Goal: Transaction & Acquisition: Book appointment/travel/reservation

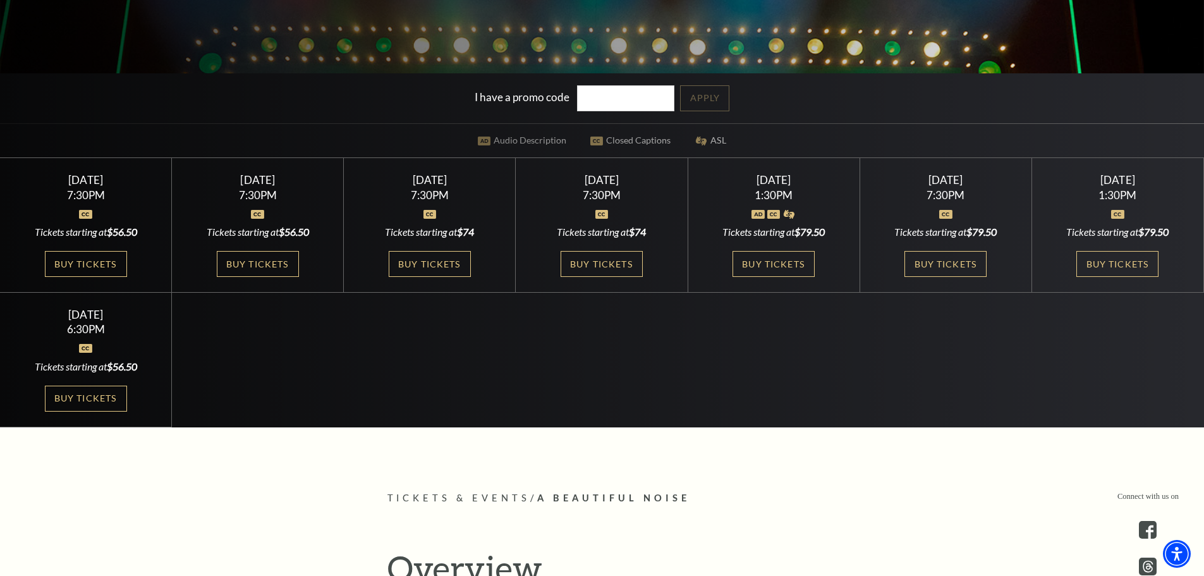
scroll to position [370, 0]
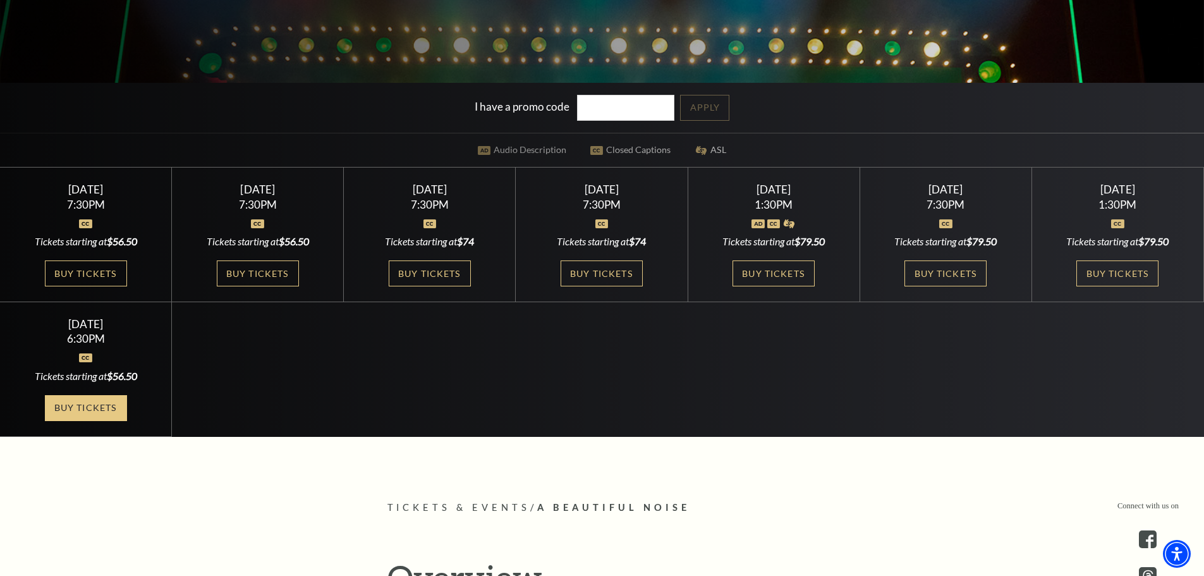
click at [71, 402] on link "Buy Tickets" at bounding box center [86, 408] width 82 height 26
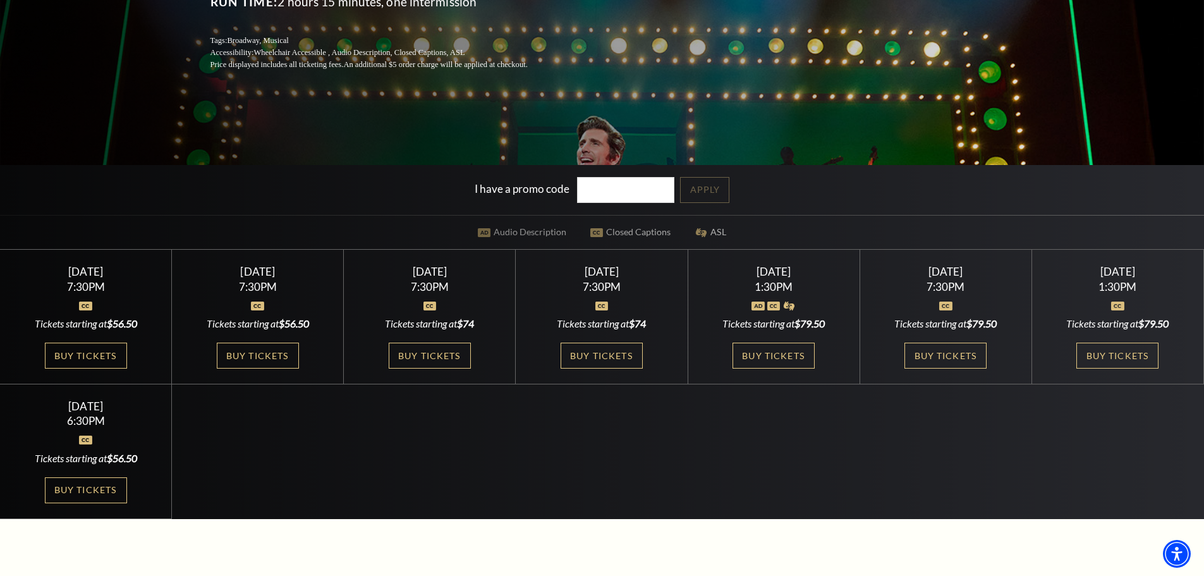
scroll to position [325, 0]
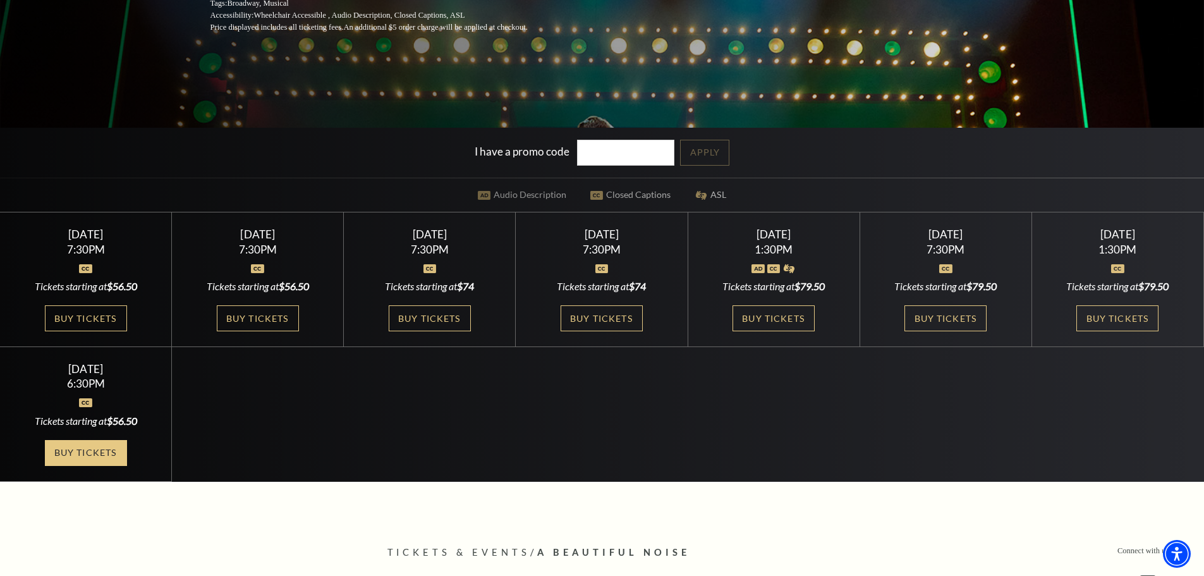
click at [62, 446] on link "Buy Tickets" at bounding box center [86, 453] width 82 height 26
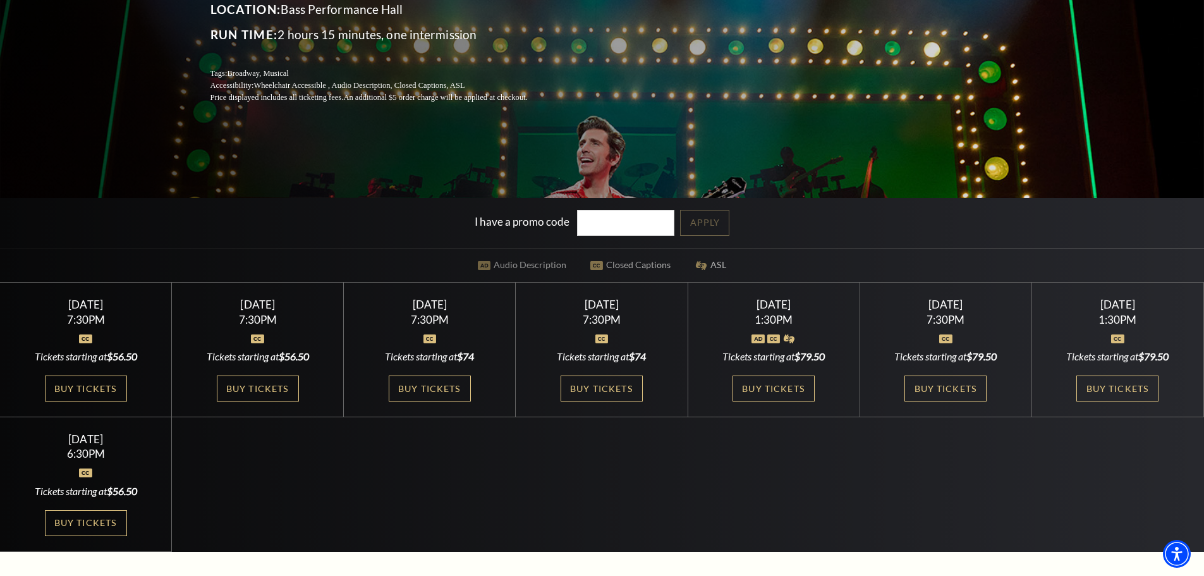
scroll to position [257, 0]
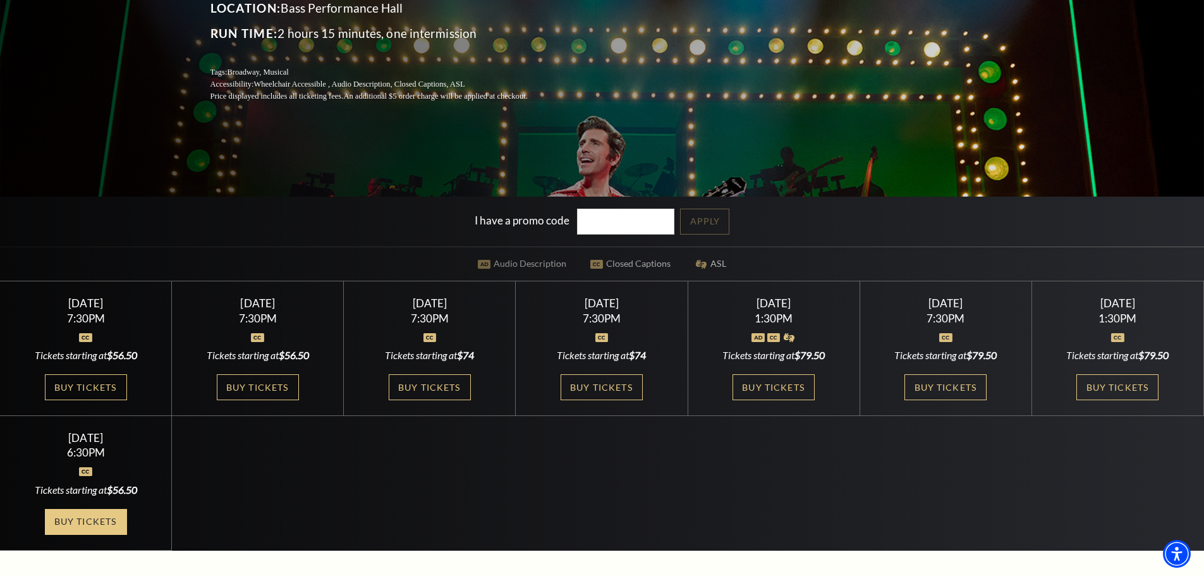
click at [45, 523] on link "Buy Tickets" at bounding box center [86, 522] width 82 height 26
click at [61, 533] on link "Buy Tickets" at bounding box center [86, 522] width 82 height 26
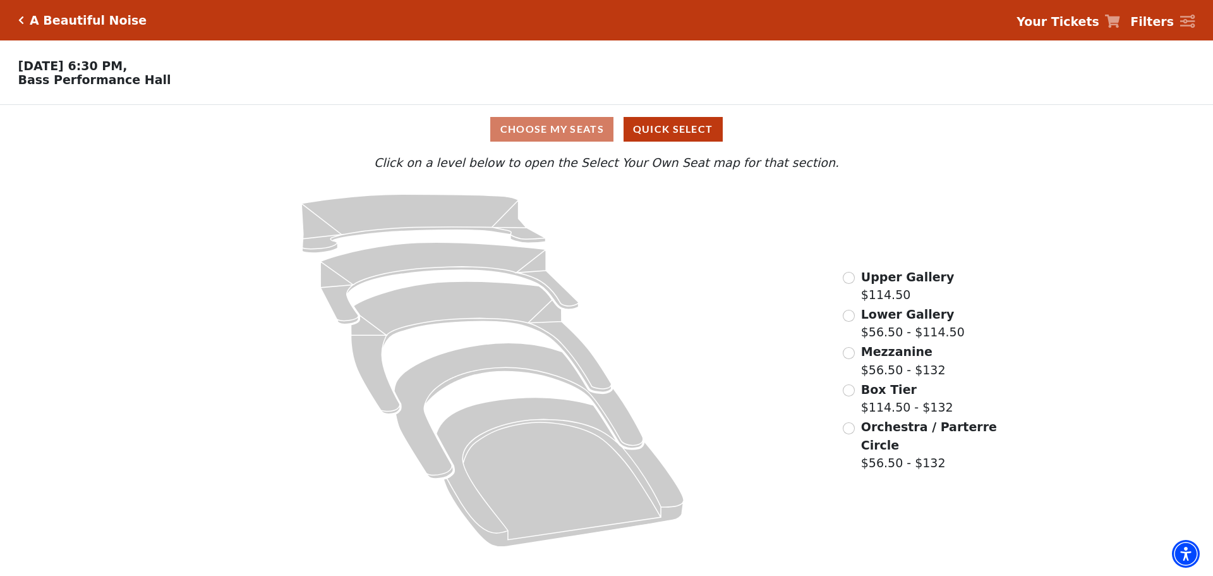
click at [526, 125] on div "Choose My Seats Quick Select" at bounding box center [607, 129] width 910 height 25
click at [642, 130] on button "Quick Select" at bounding box center [673, 129] width 99 height 25
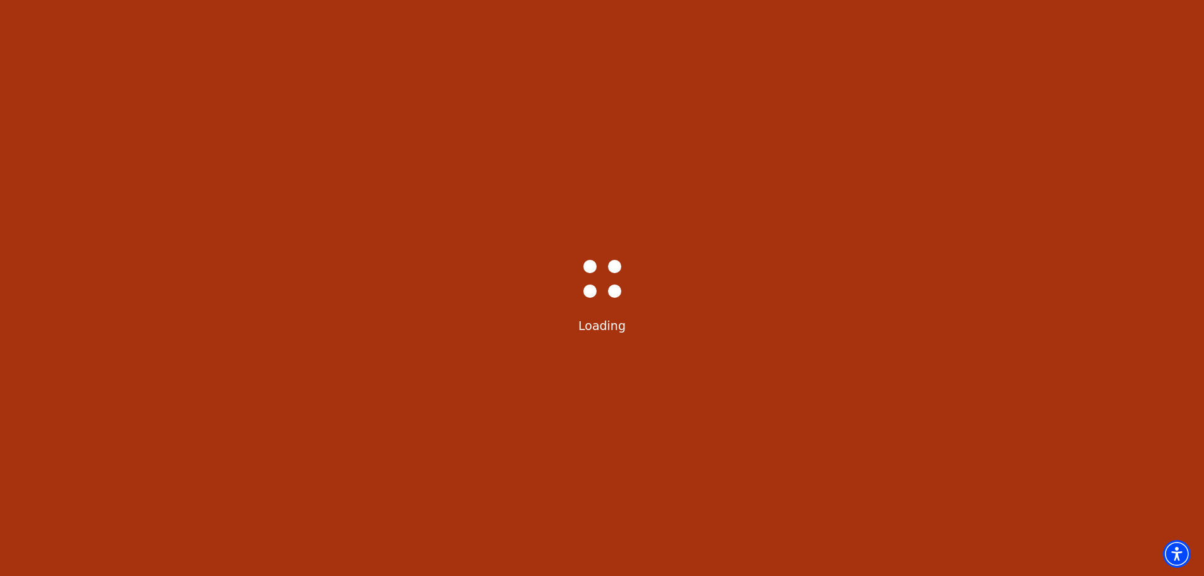
select select "6227"
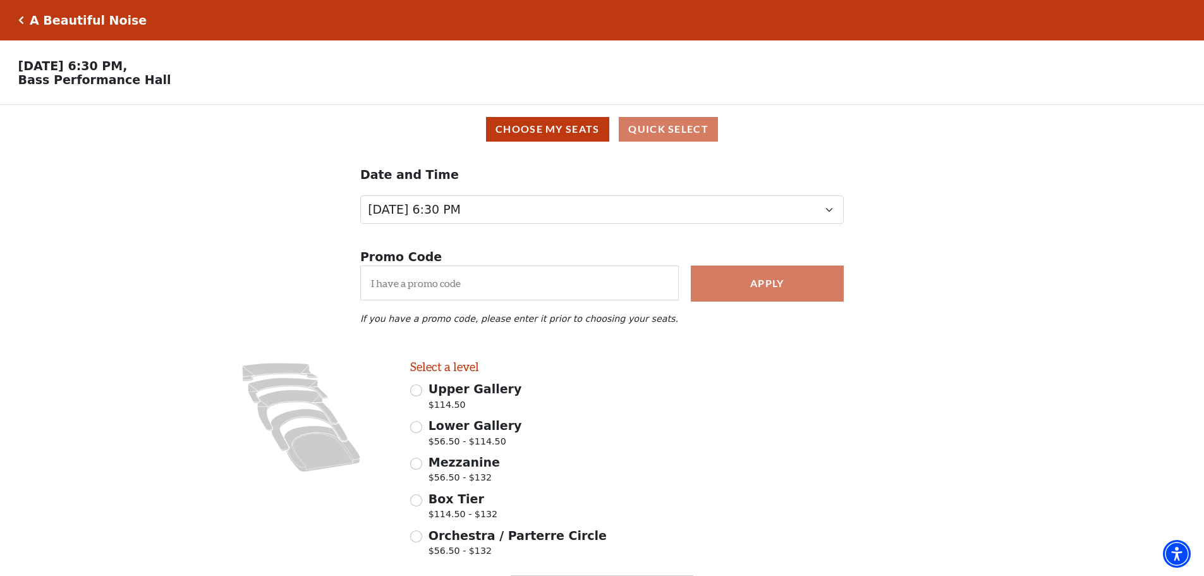
scroll to position [90, 0]
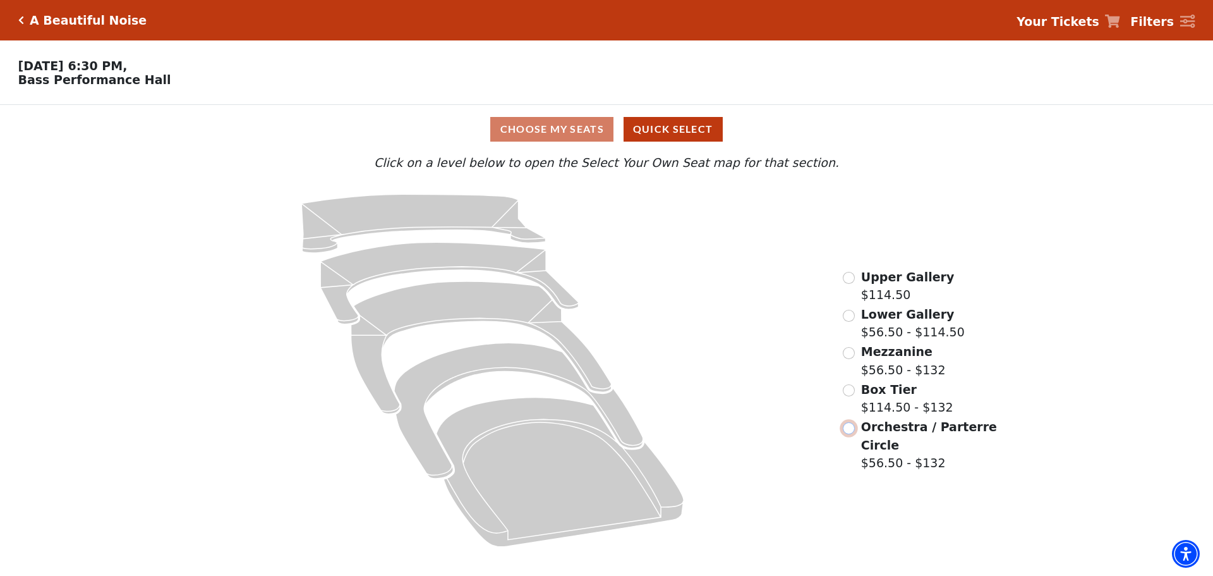
click at [843, 433] on input "Orchestra / Parterre Circle$56.50 - $132\a" at bounding box center [849, 428] width 12 height 12
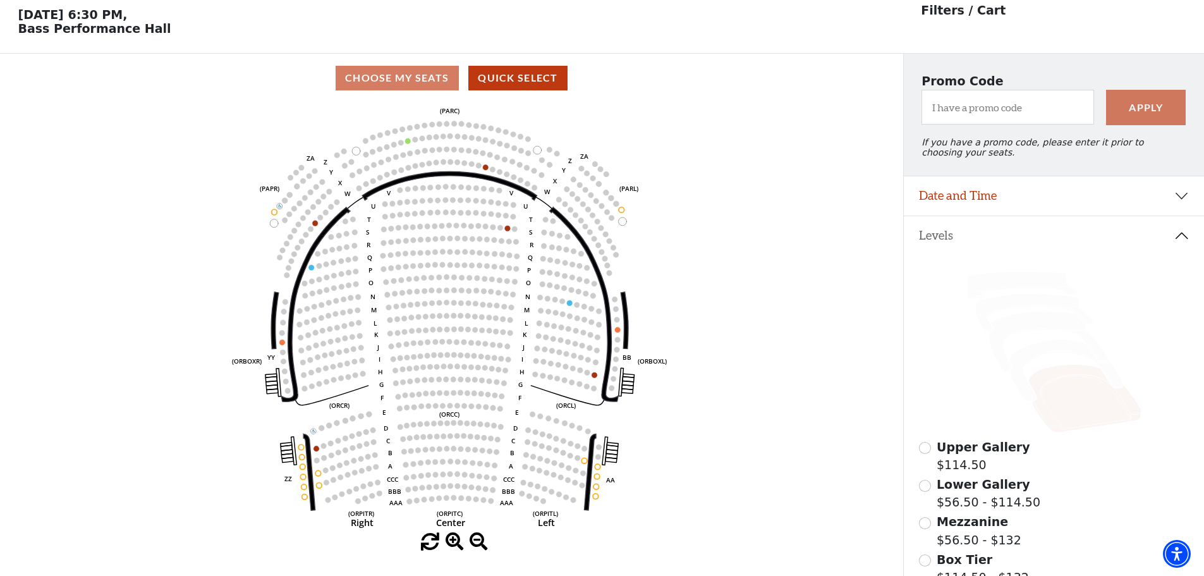
scroll to position [59, 0]
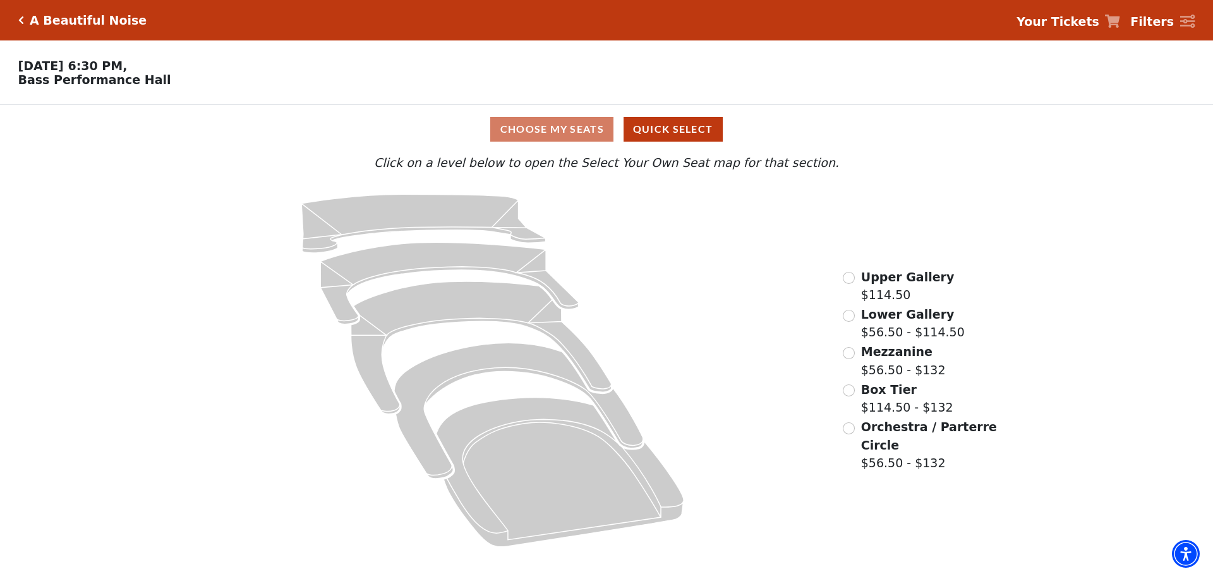
click at [550, 138] on div "Choose My Seats Quick Select" at bounding box center [607, 129] width 910 height 25
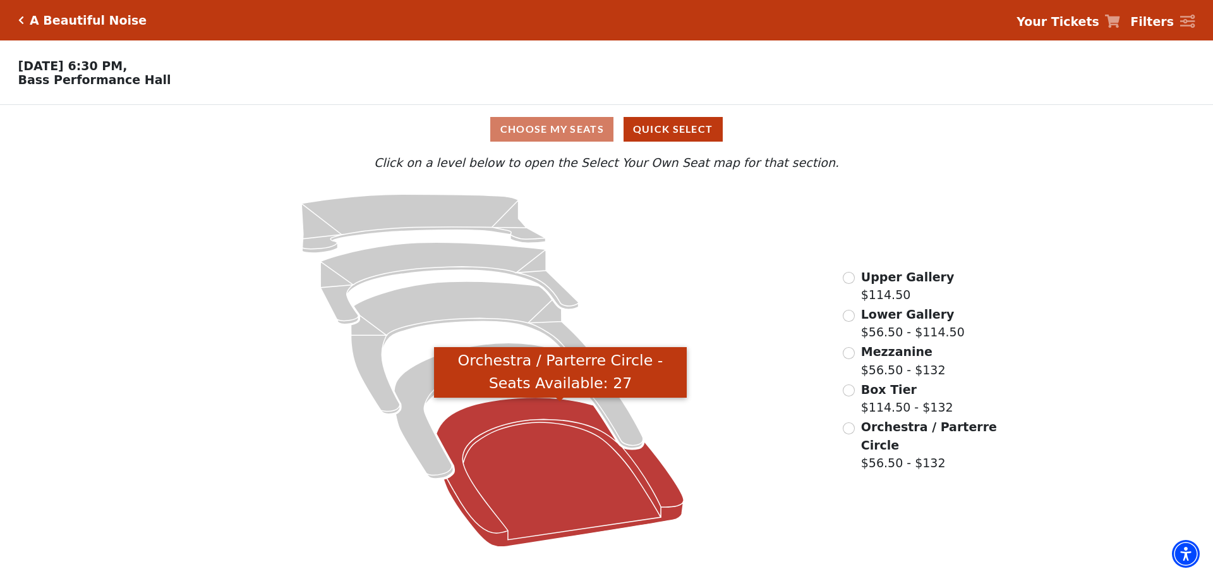
click at [526, 450] on icon "Orchestra / Parterre Circle - Seats Available: 27" at bounding box center [561, 471] width 248 height 149
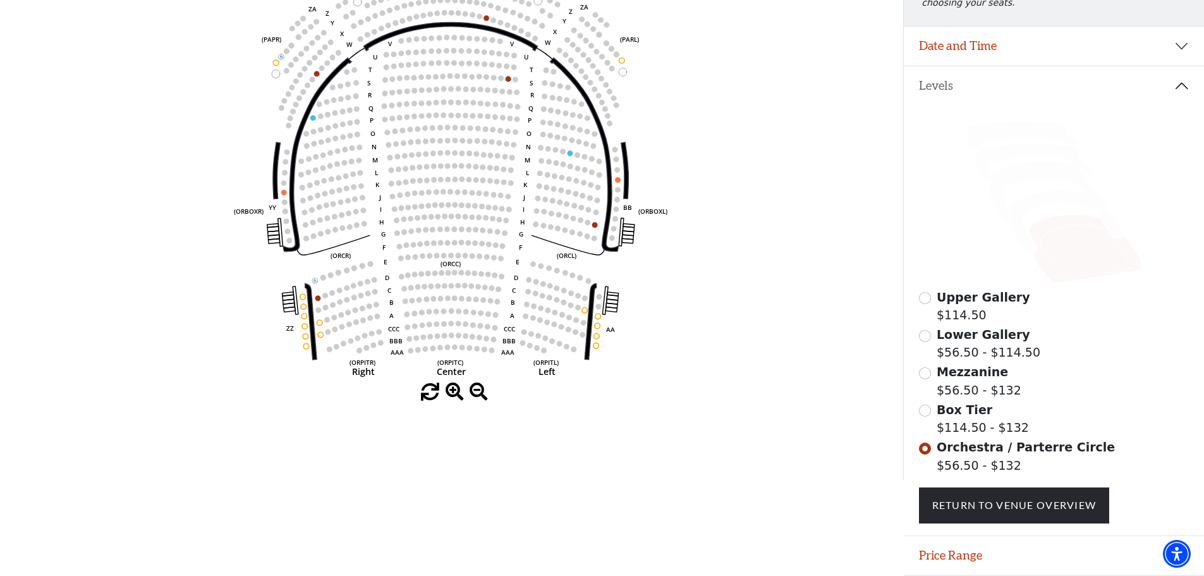
scroll to position [248, 0]
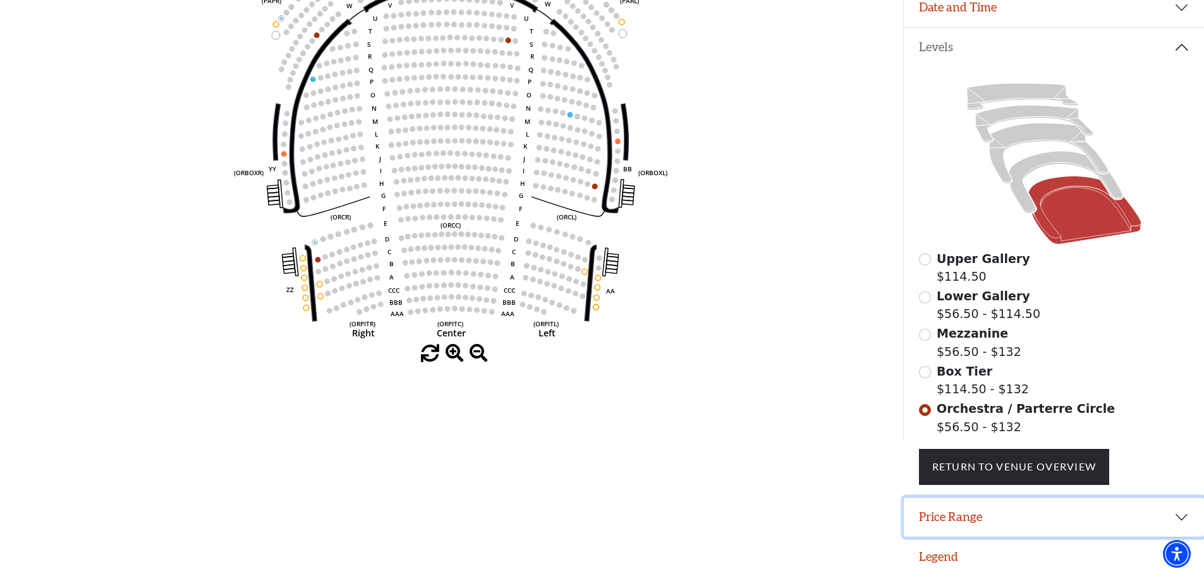
click at [1004, 517] on button "Price Range" at bounding box center [1053, 516] width 300 height 39
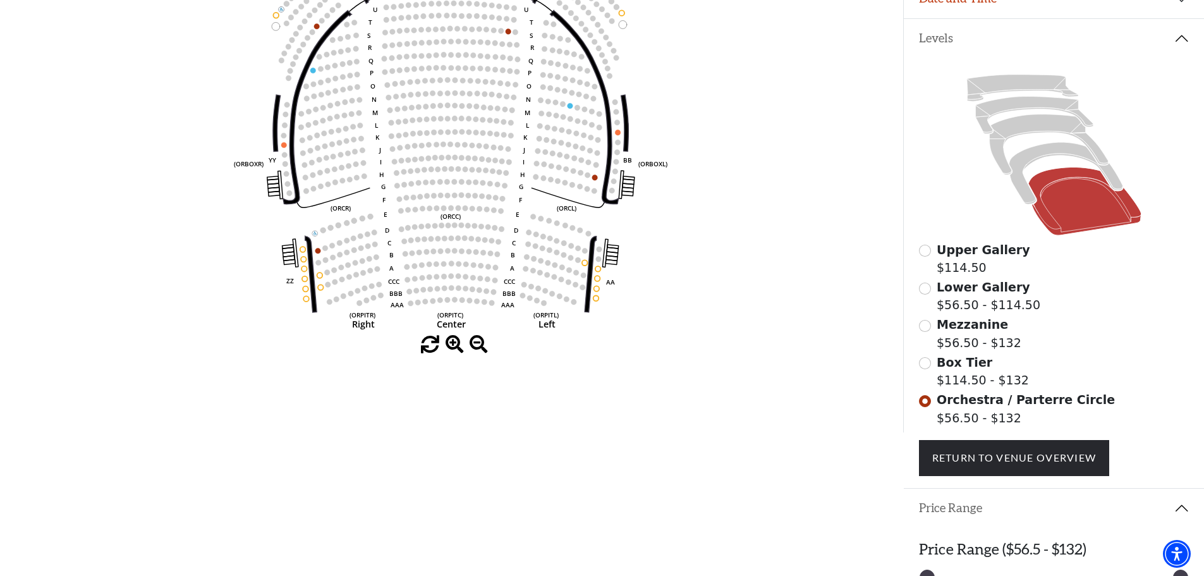
scroll to position [311, 0]
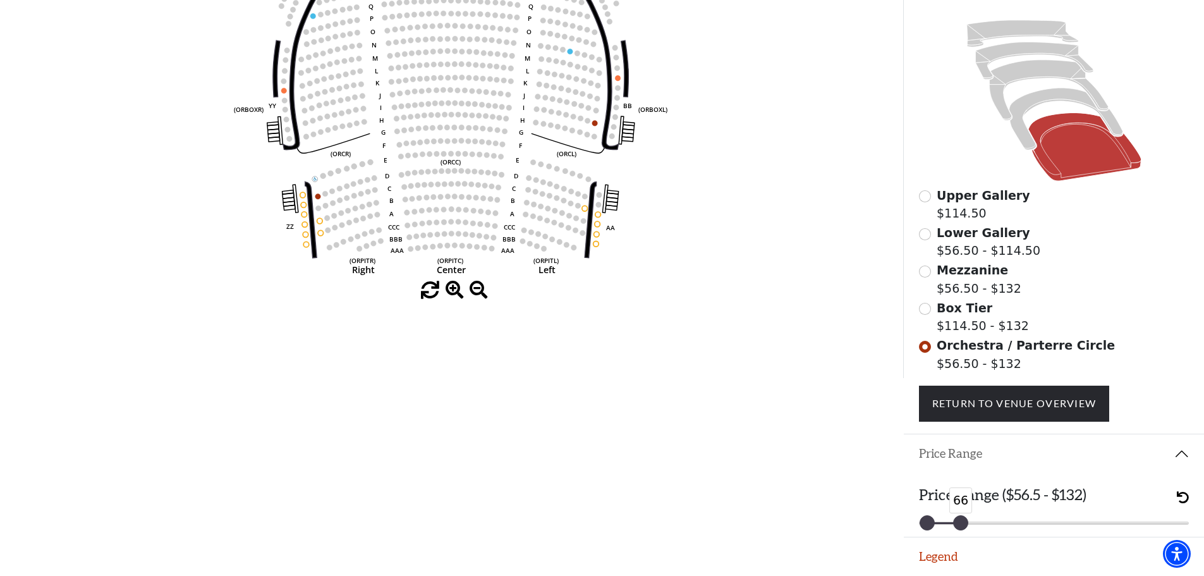
drag, startPoint x: 1180, startPoint y: 516, endPoint x: 961, endPoint y: 533, distance: 219.3
click at [961, 533] on div "Price Range ($56.5 - $132) 56 66" at bounding box center [1053, 504] width 300 height 63
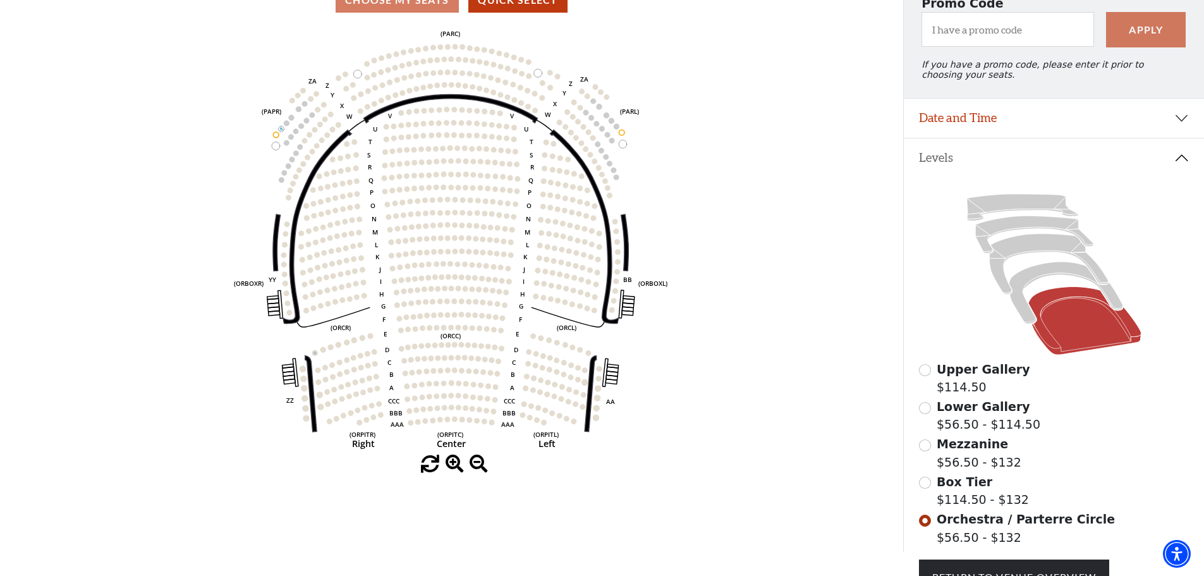
scroll to position [118, 0]
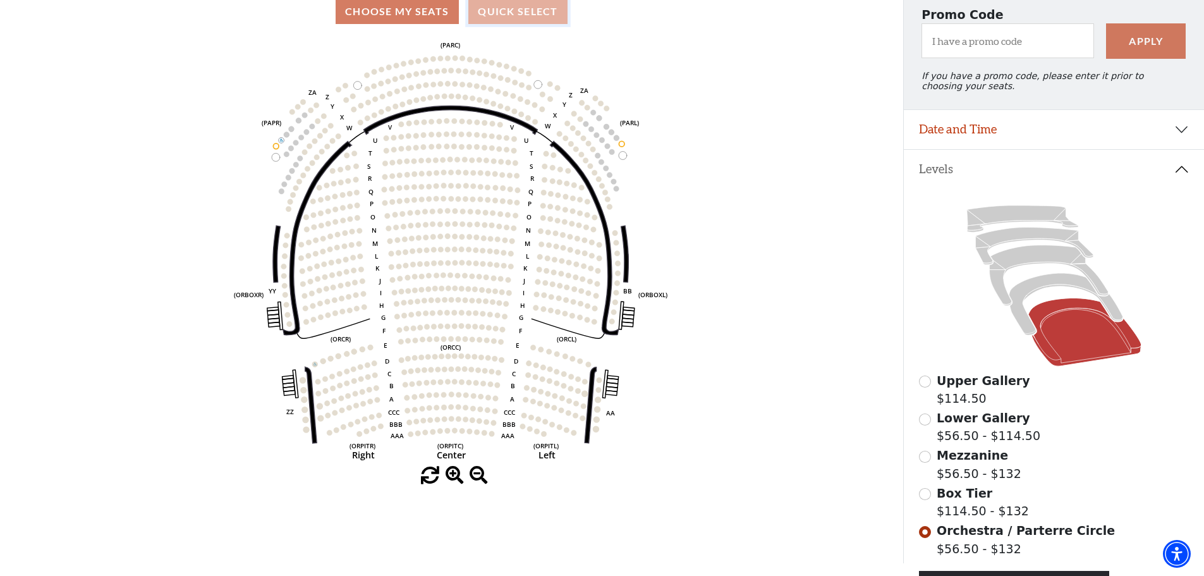
click at [512, 13] on button "Quick Select" at bounding box center [517, 11] width 99 height 25
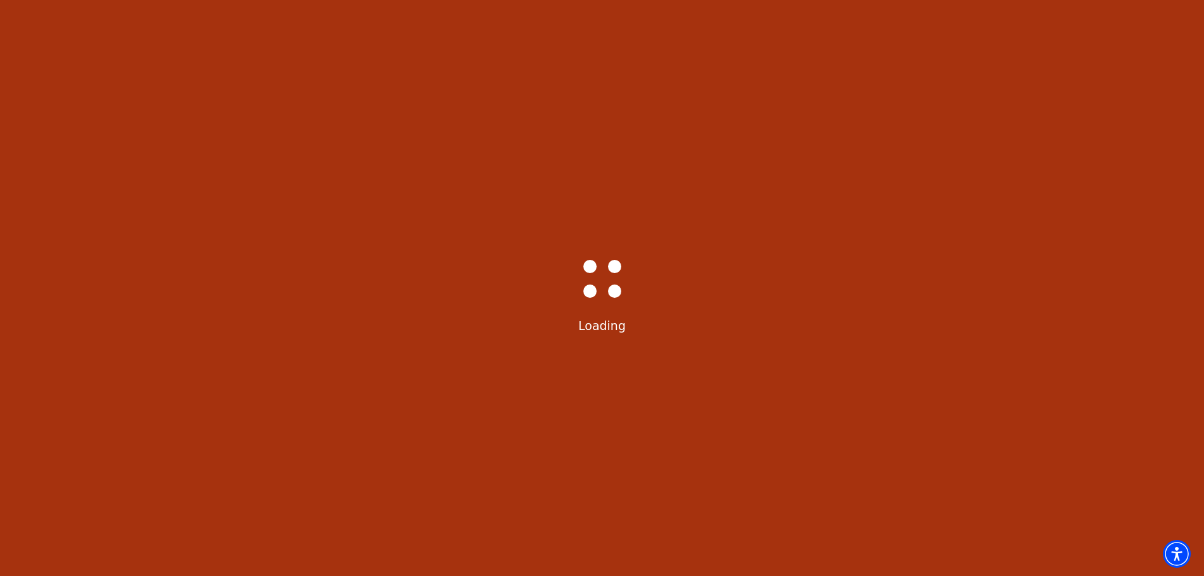
scroll to position [0, 0]
select select "6227"
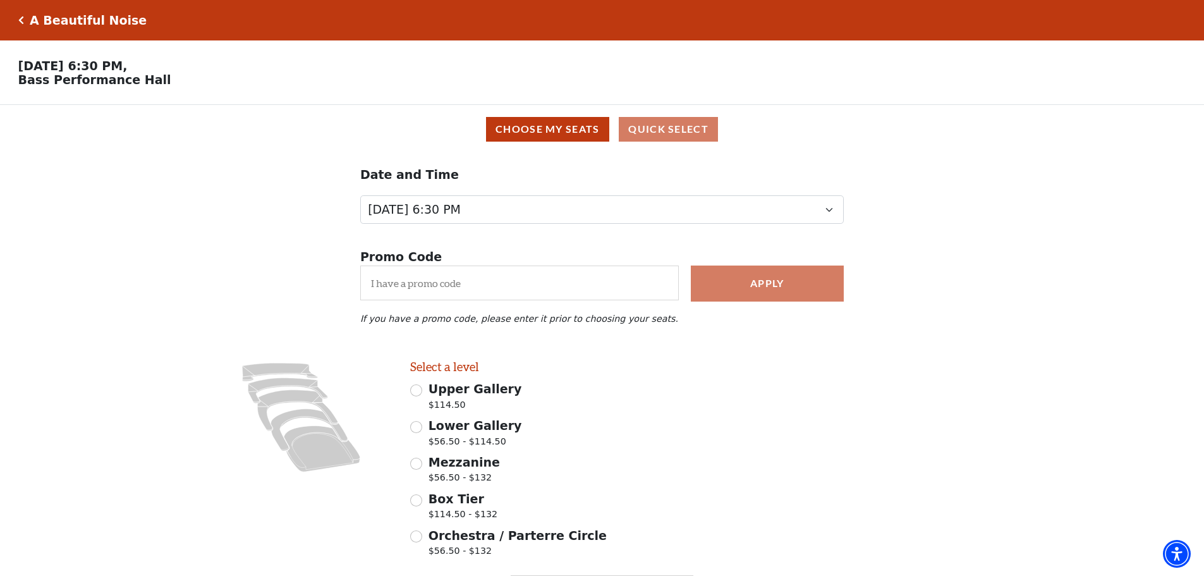
scroll to position [90, 0]
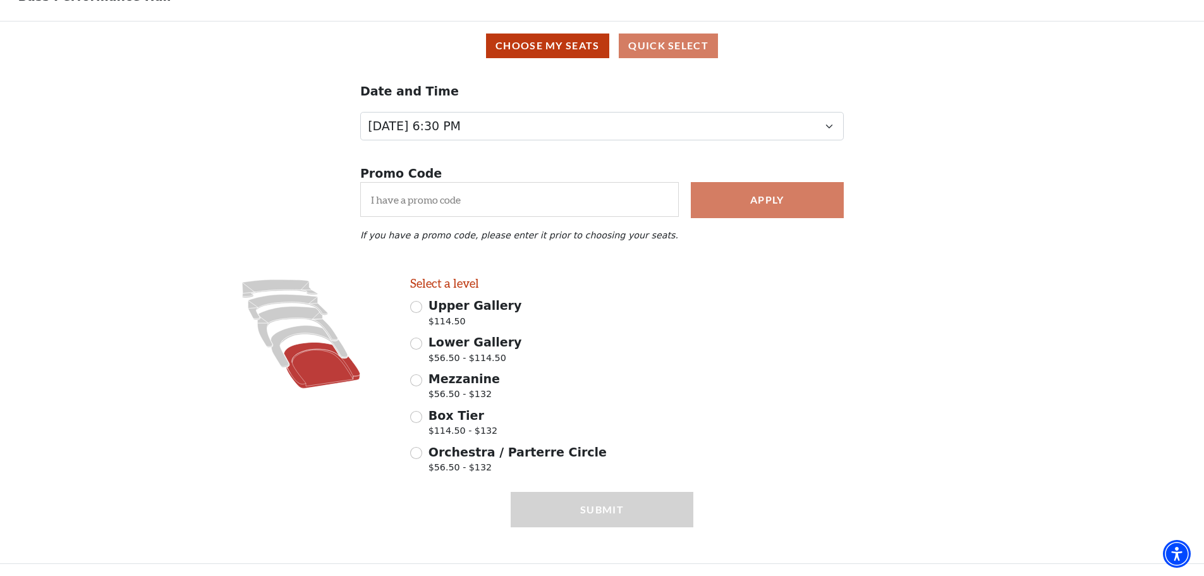
click at [323, 361] on icon at bounding box center [322, 365] width 76 height 46
radio input "true"
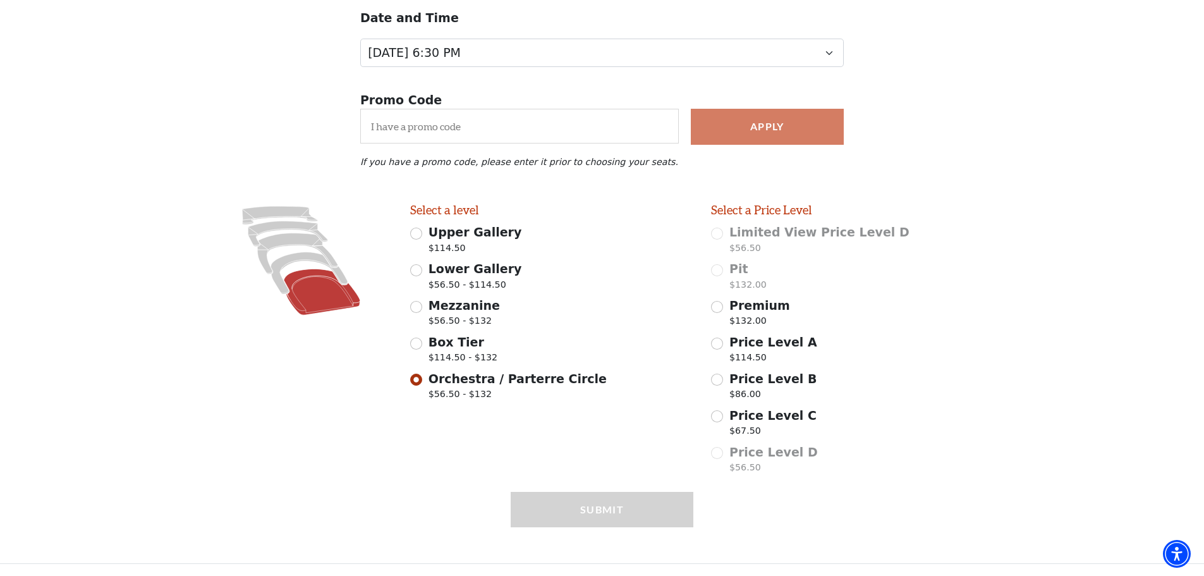
scroll to position [164, 0]
click at [721, 418] on input "Price Level C $67.50" at bounding box center [717, 416] width 12 height 12
radio input "true"
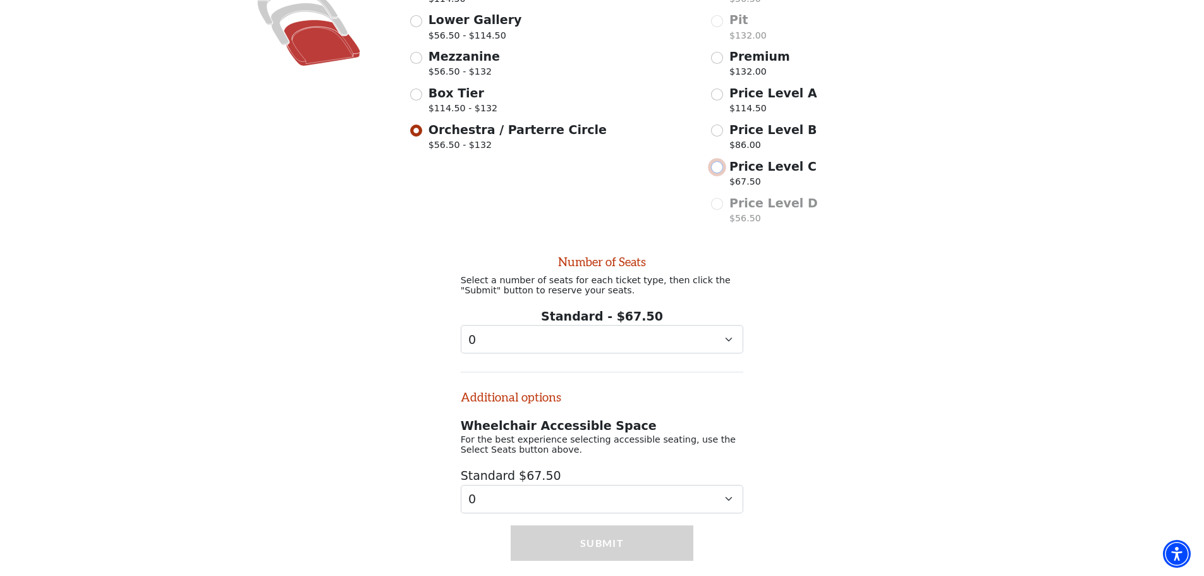
scroll to position [454, 0]
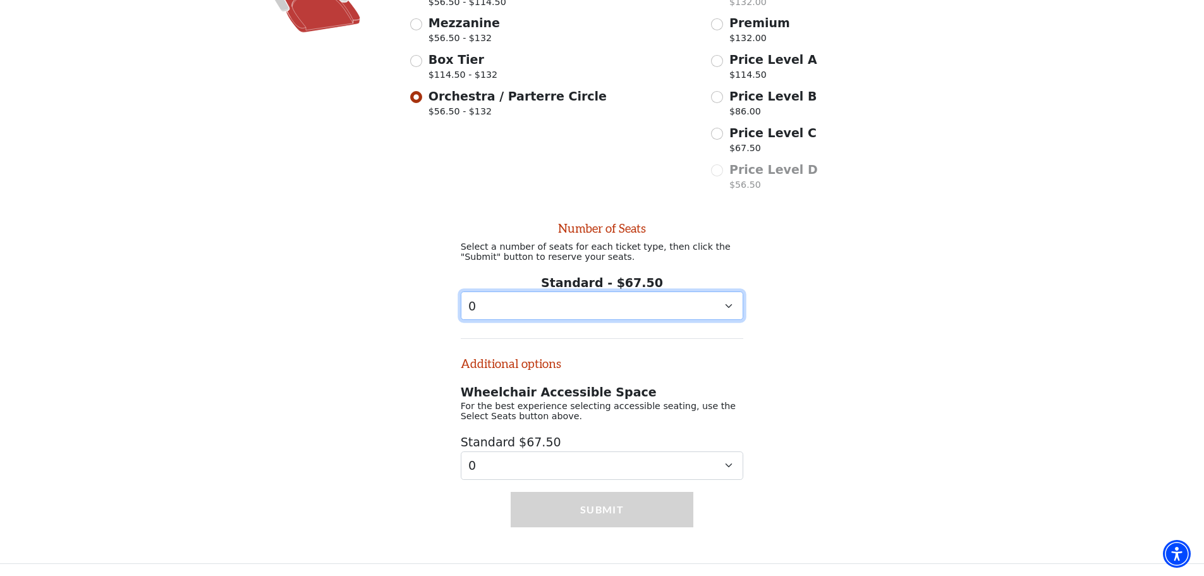
click at [601, 298] on select "0 1 2 3 4 5" at bounding box center [602, 305] width 283 height 28
select select "2"
click at [461, 291] on select "0 1 2 3 4 5" at bounding box center [602, 305] width 283 height 28
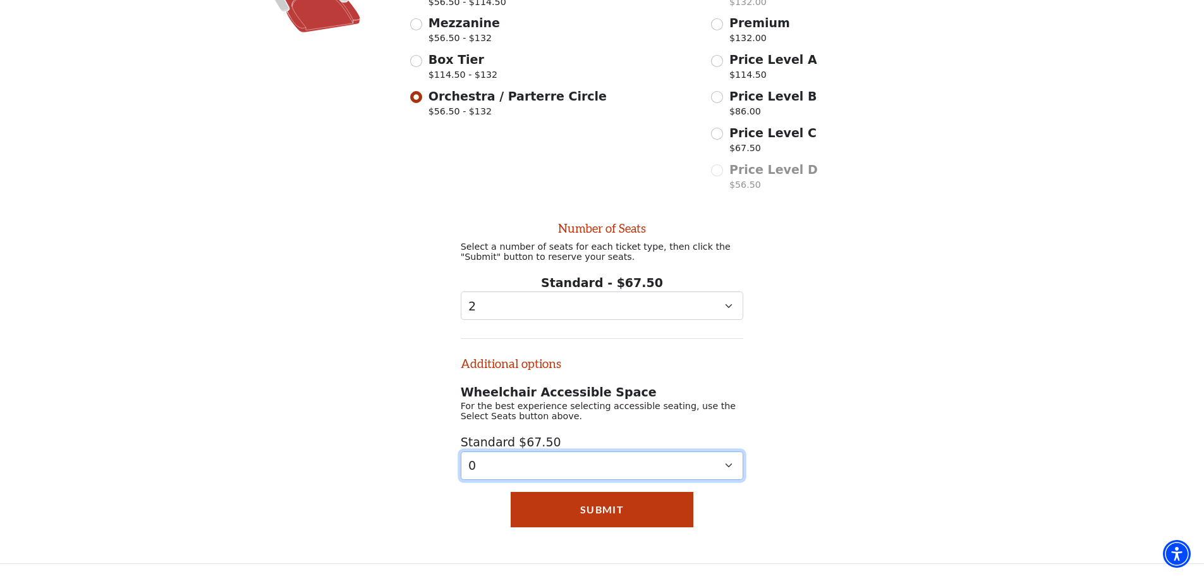
click at [535, 465] on select "0 1" at bounding box center [602, 465] width 283 height 28
select select "1"
click at [461, 451] on select "0 1" at bounding box center [602, 465] width 283 height 28
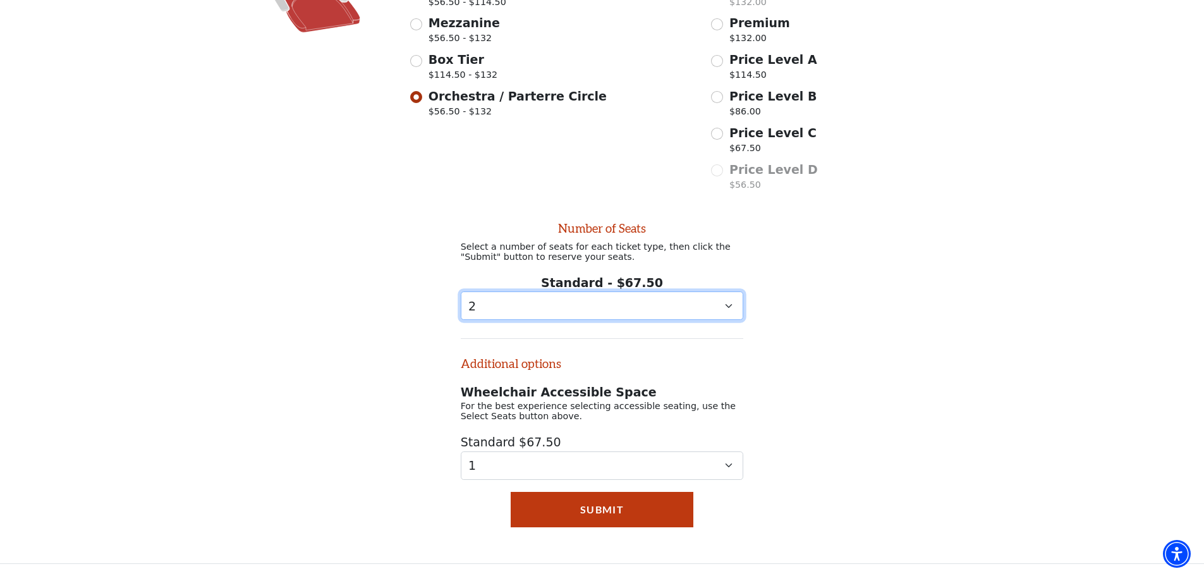
click at [527, 293] on select "0 1 2 3 4 5" at bounding box center [602, 305] width 283 height 28
select select "1"
click at [461, 291] on select "0 1 2 3 4 5" at bounding box center [602, 305] width 283 height 28
click at [558, 368] on div "Number of Seats Select a number of seats for each ticket type, then click the "…" at bounding box center [601, 344] width 301 height 270
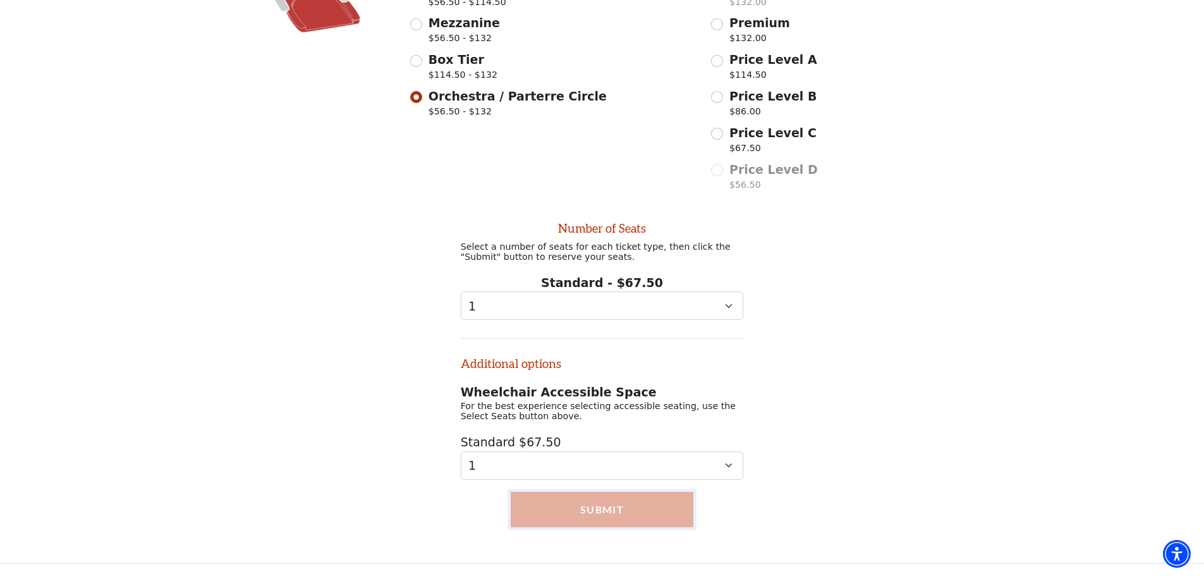
click at [565, 511] on button "Submit" at bounding box center [601, 509] width 183 height 35
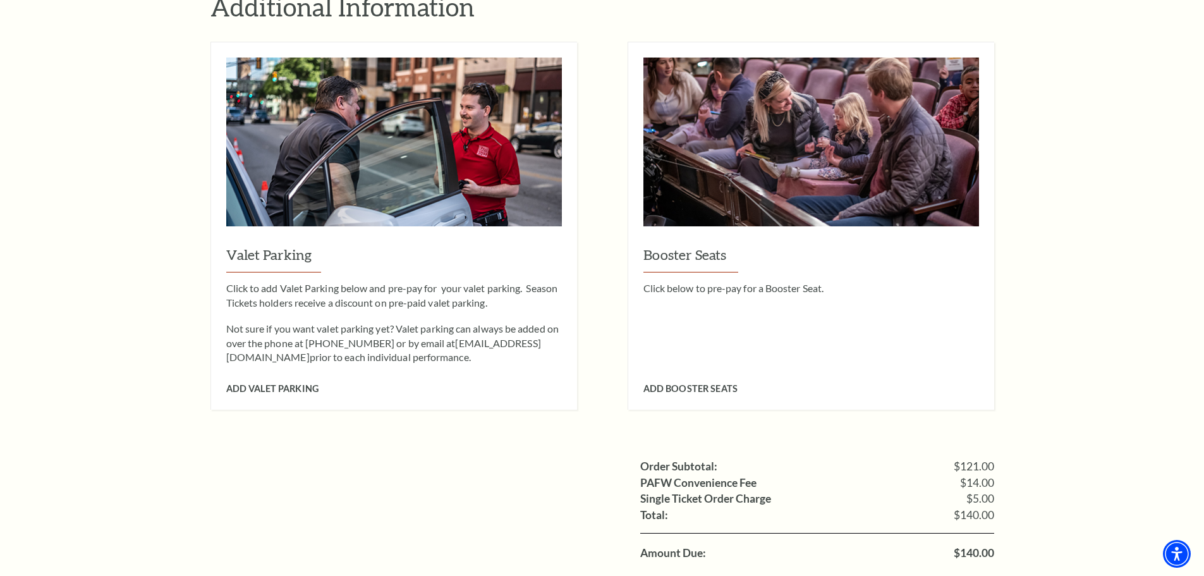
scroll to position [884, 0]
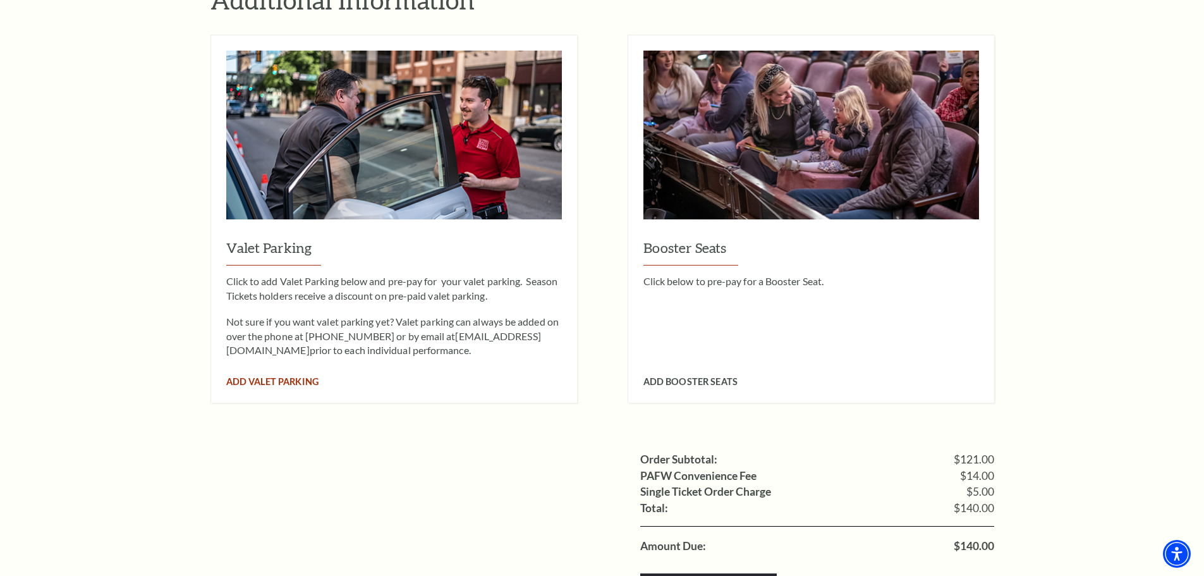
click at [299, 376] on span "Add Valet Parking" at bounding box center [272, 381] width 92 height 11
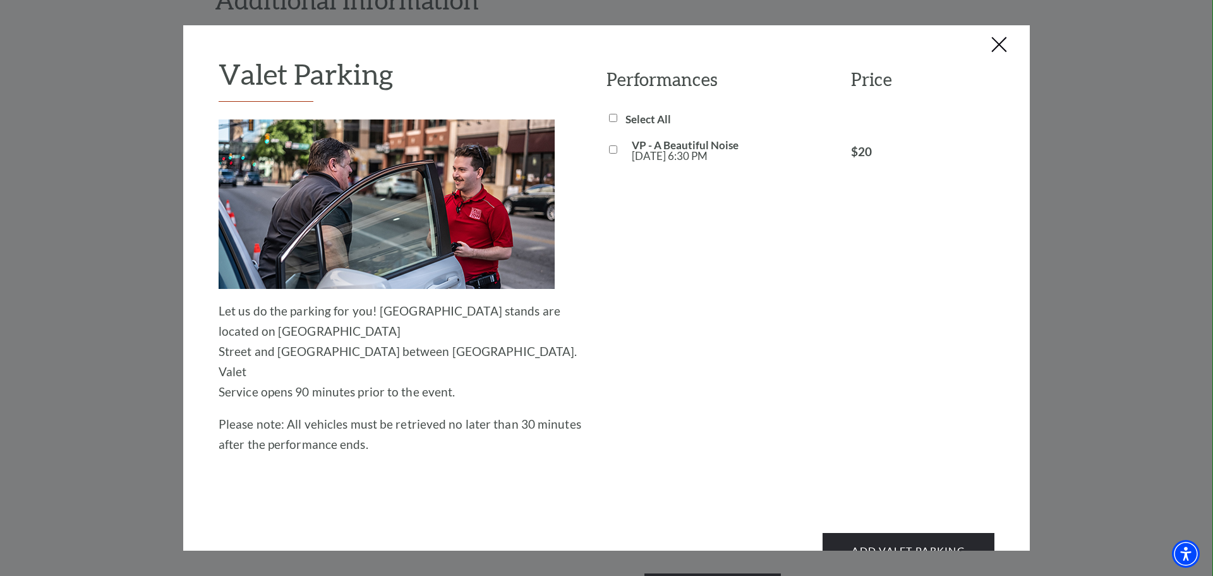
click at [998, 54] on button "Close this dialog window" at bounding box center [999, 45] width 20 height 20
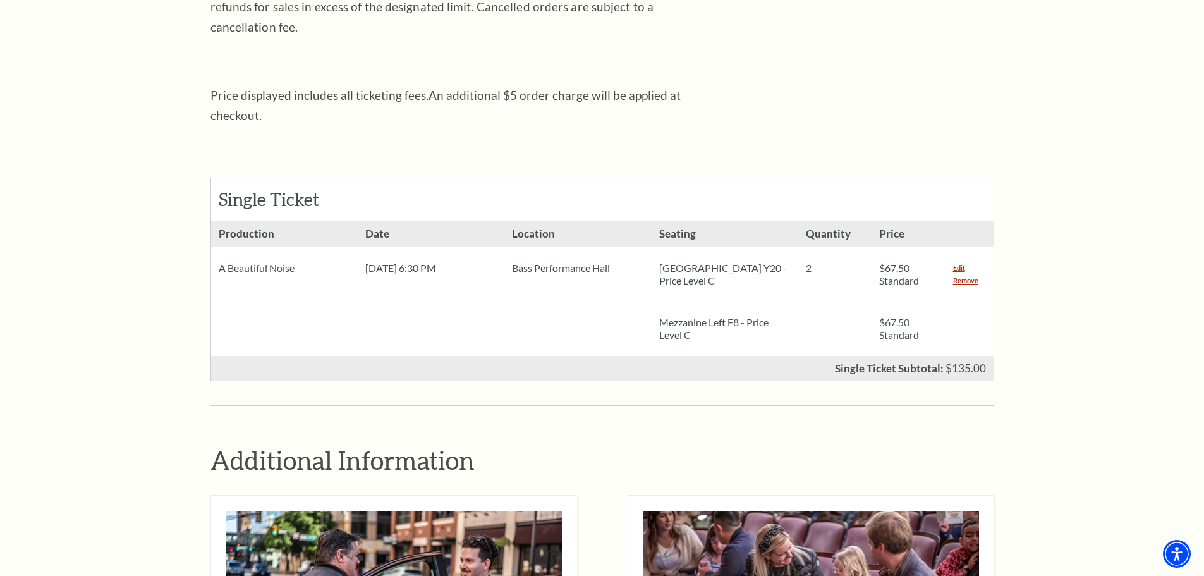
scroll to position [425, 0]
click at [960, 261] on link "Edit" at bounding box center [959, 267] width 12 height 13
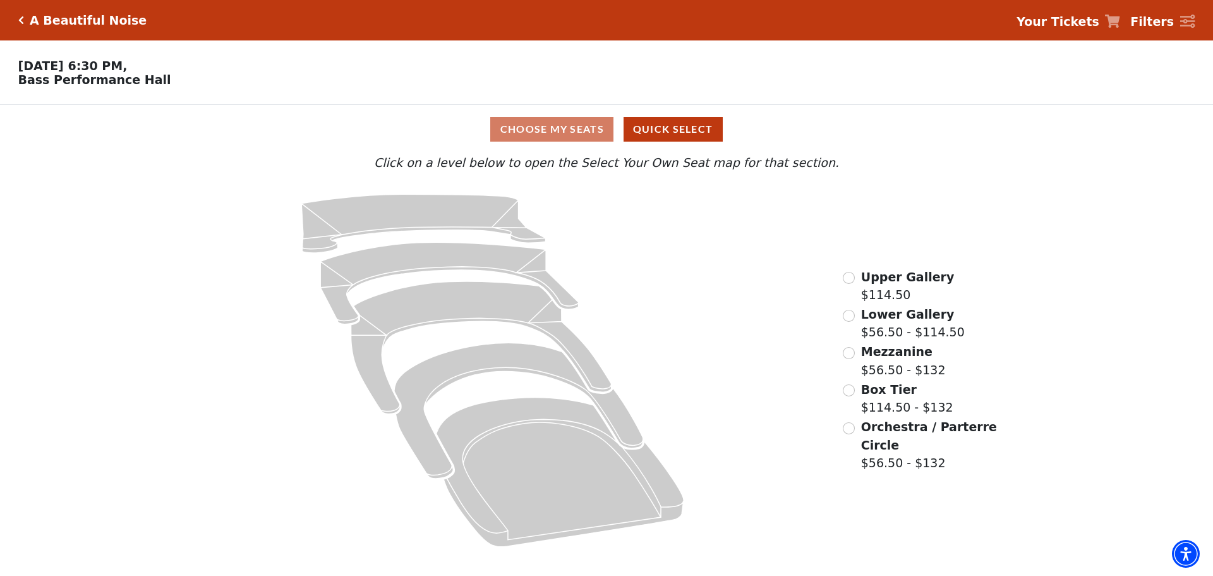
click at [856, 359] on div "Mezzanine $56.50 - $132" at bounding box center [894, 360] width 102 height 36
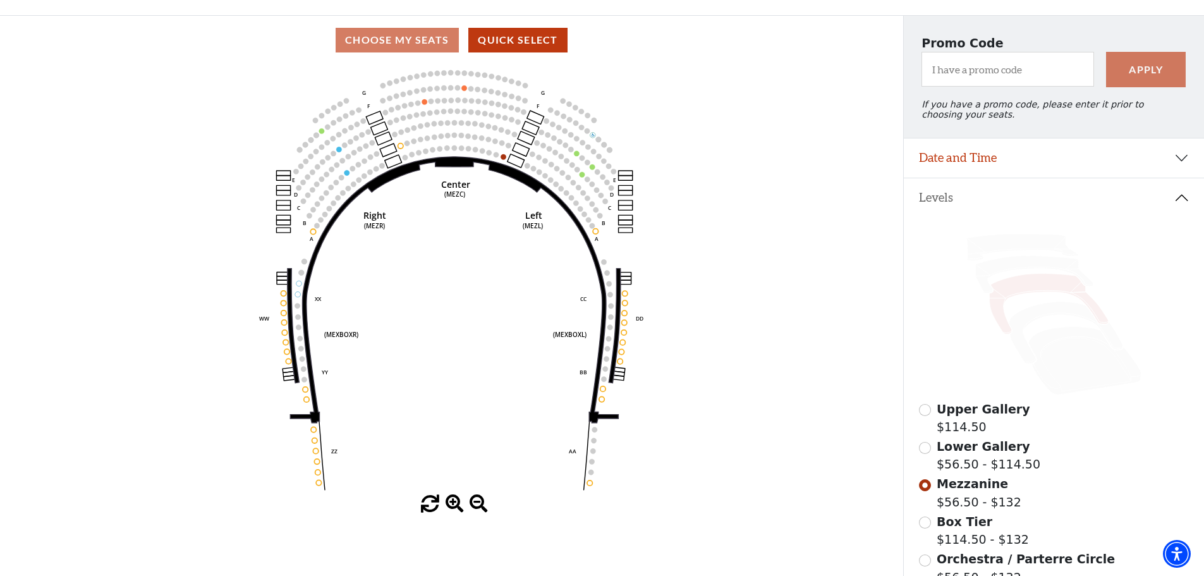
scroll to position [248, 0]
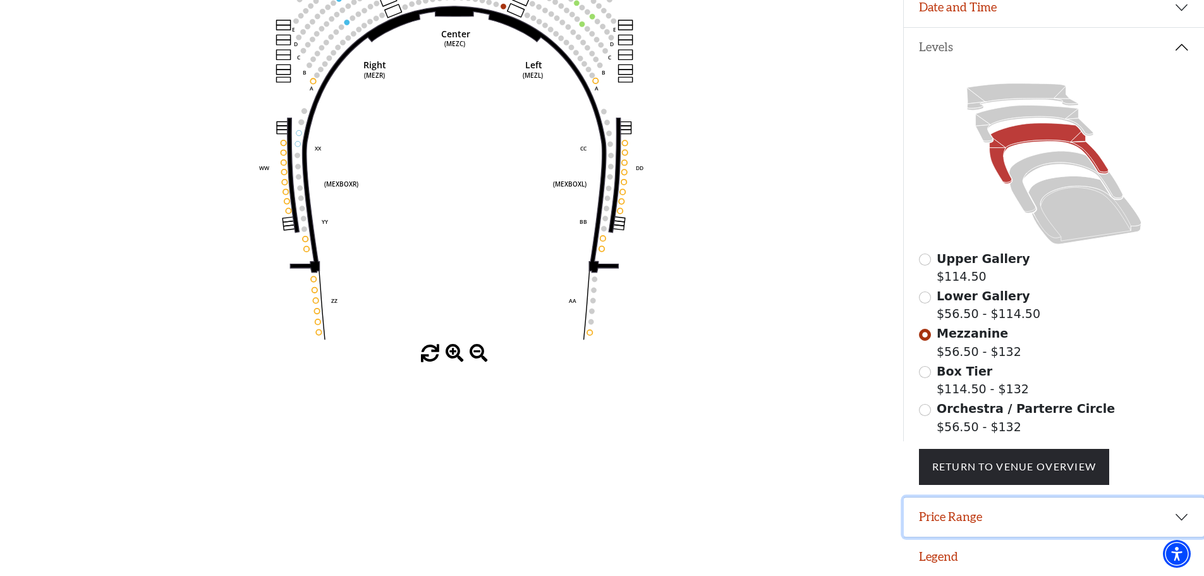
click at [932, 510] on button "Price Range" at bounding box center [1053, 516] width 300 height 39
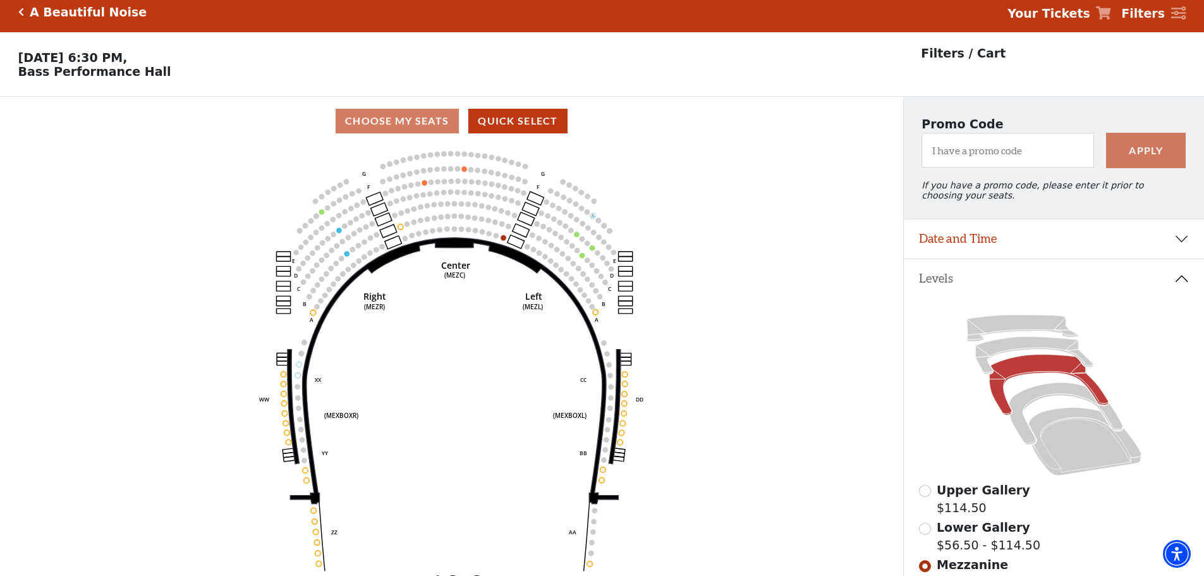
scroll to position [7, 0]
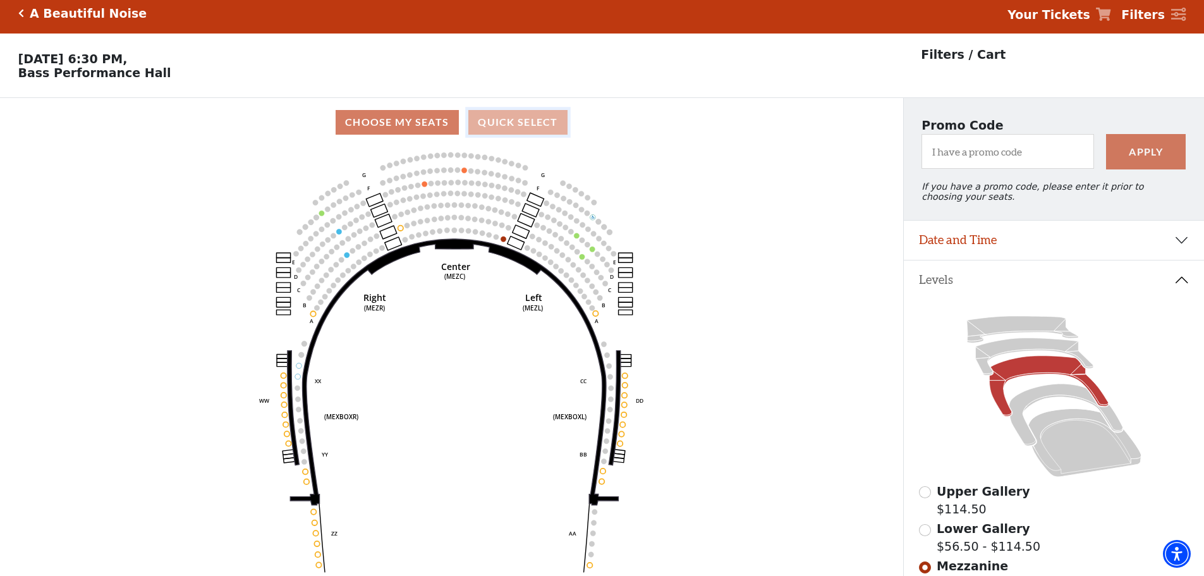
click at [509, 123] on button "Quick Select" at bounding box center [517, 122] width 99 height 25
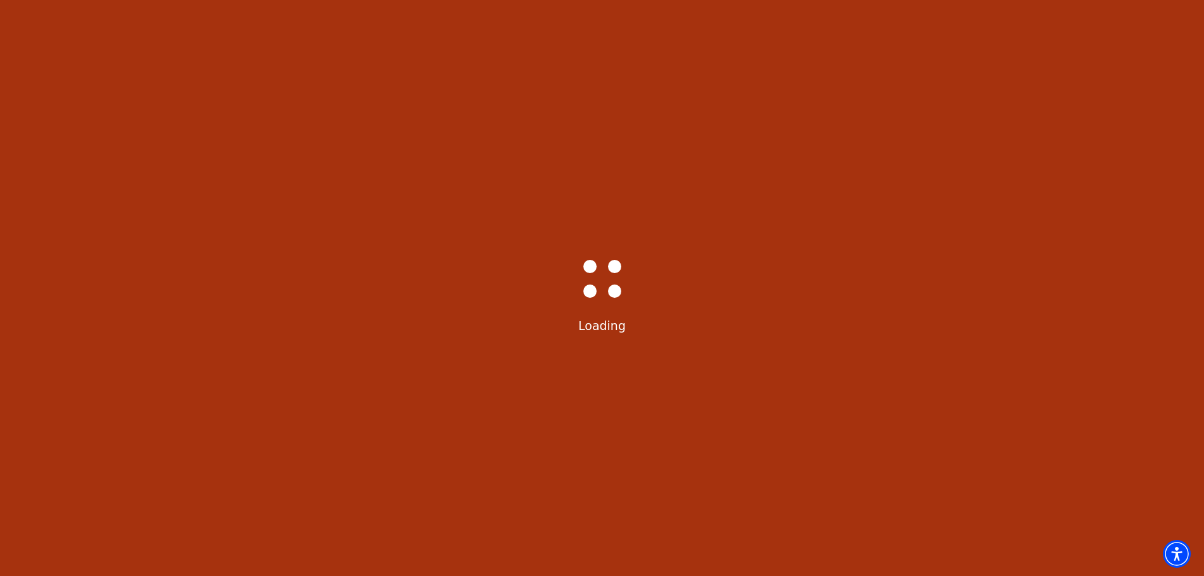
scroll to position [0, 0]
select select "6227"
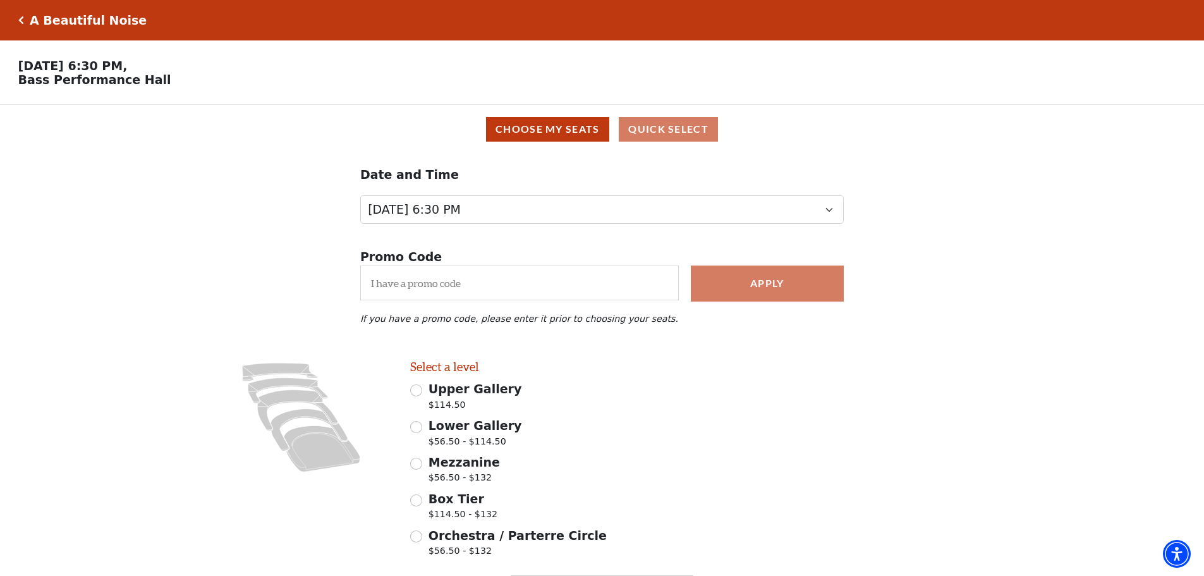
scroll to position [90, 0]
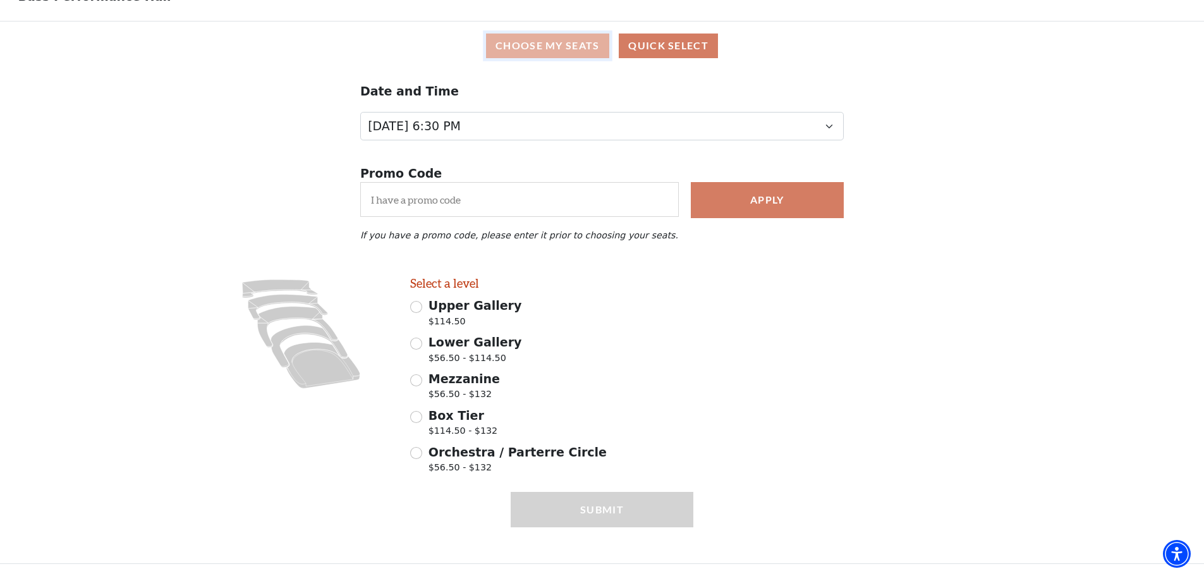
click at [540, 45] on button "Choose My Seats" at bounding box center [547, 45] width 123 height 25
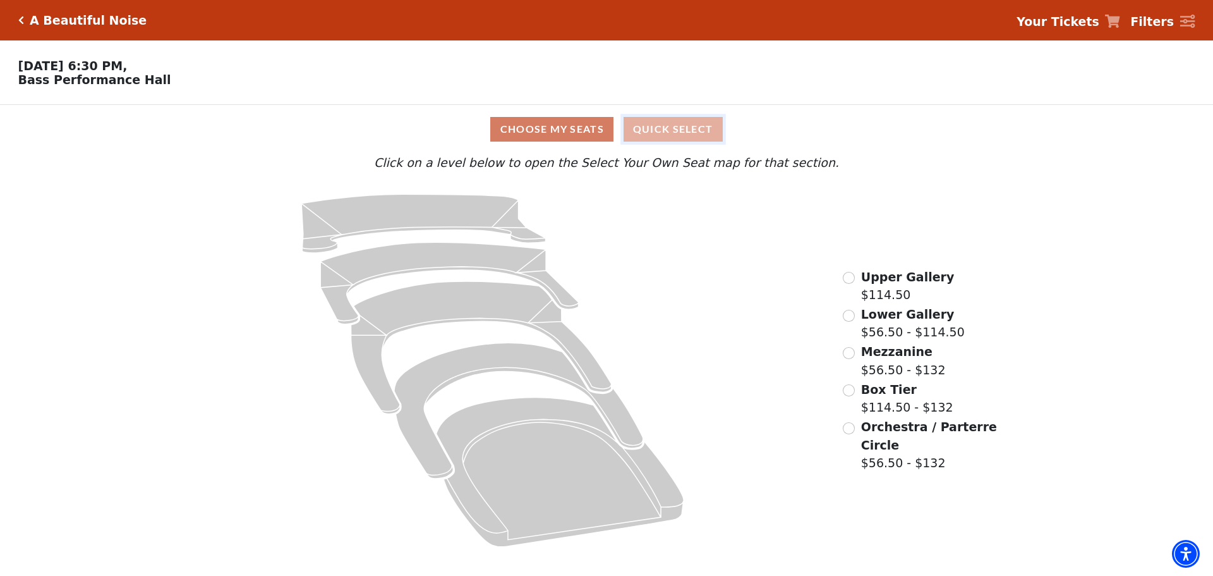
click at [670, 137] on button "Quick Select" at bounding box center [673, 129] width 99 height 25
select select "6227"
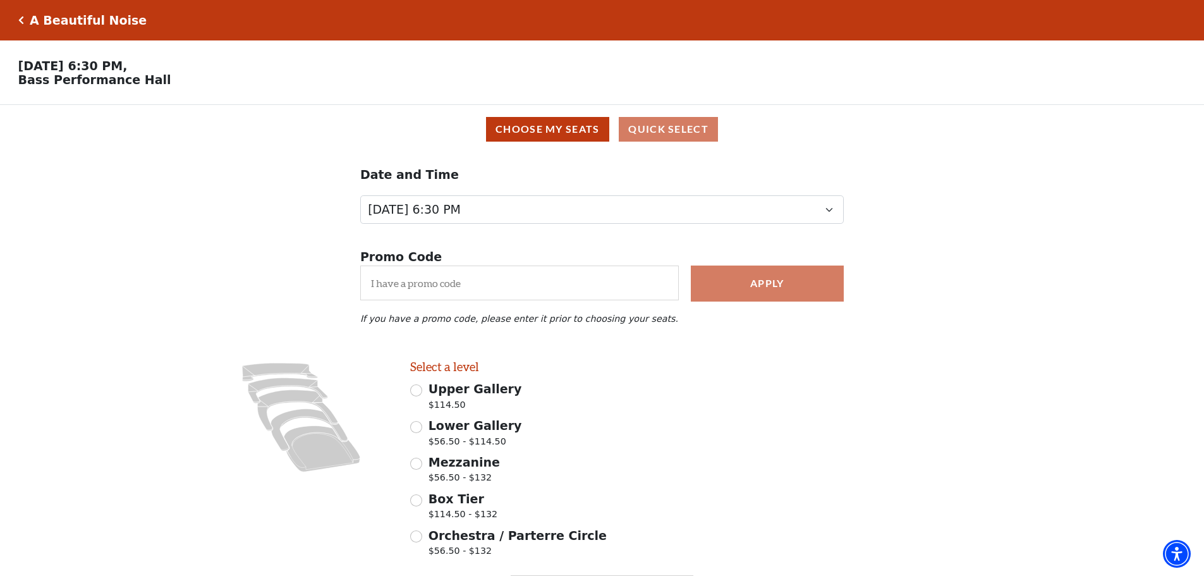
scroll to position [90, 0]
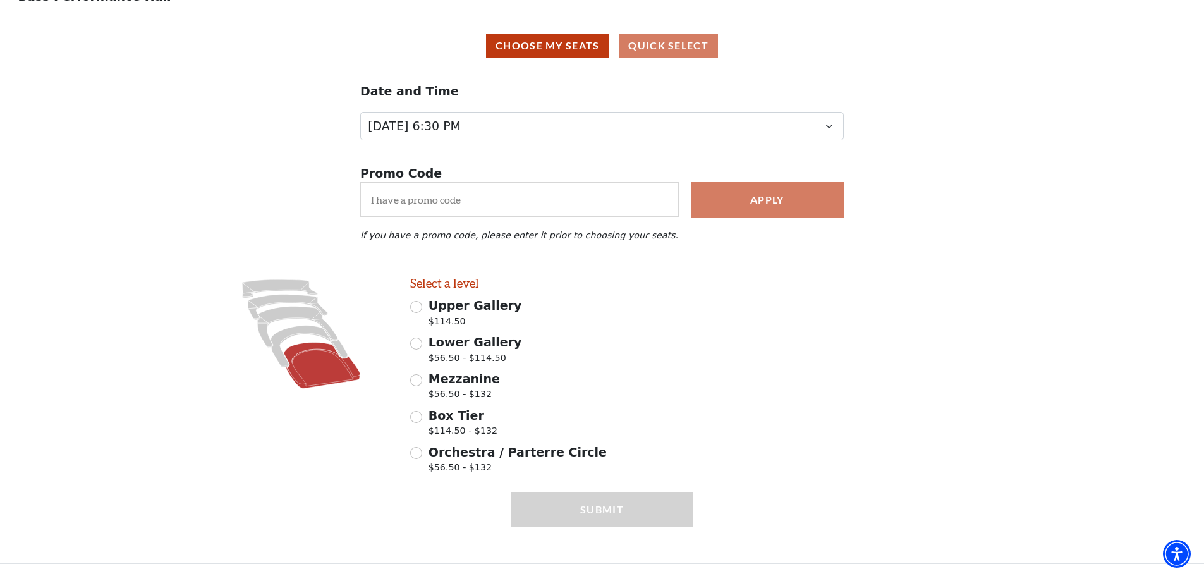
click at [315, 356] on icon at bounding box center [322, 365] width 76 height 46
radio input "true"
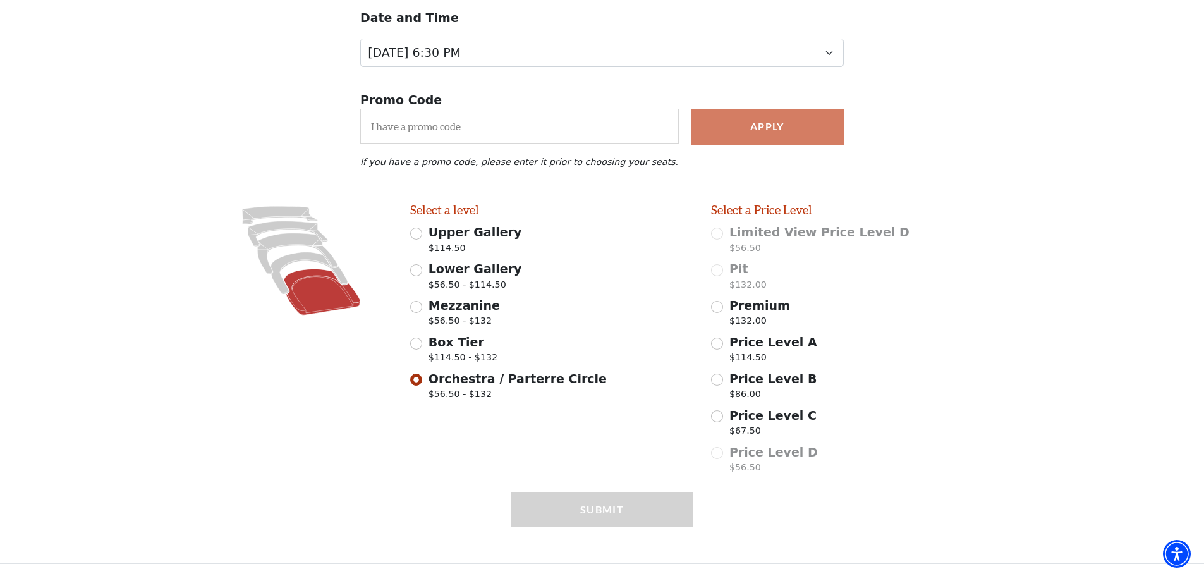
scroll to position [164, 0]
click at [718, 412] on input "Price Level C $67.50" at bounding box center [717, 416] width 12 height 12
radio input "true"
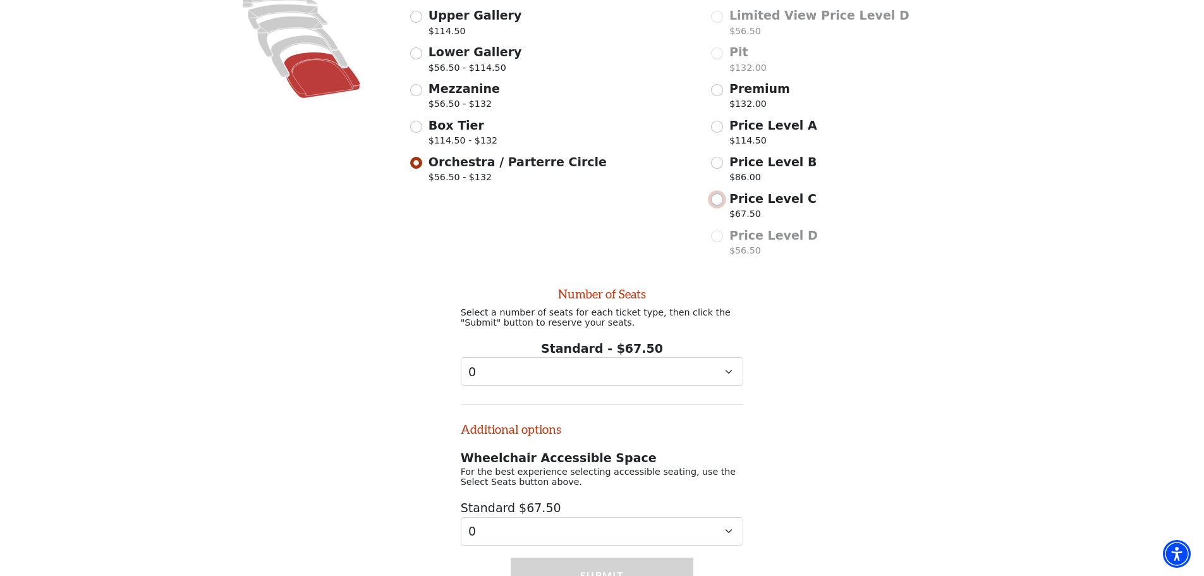
scroll to position [454, 0]
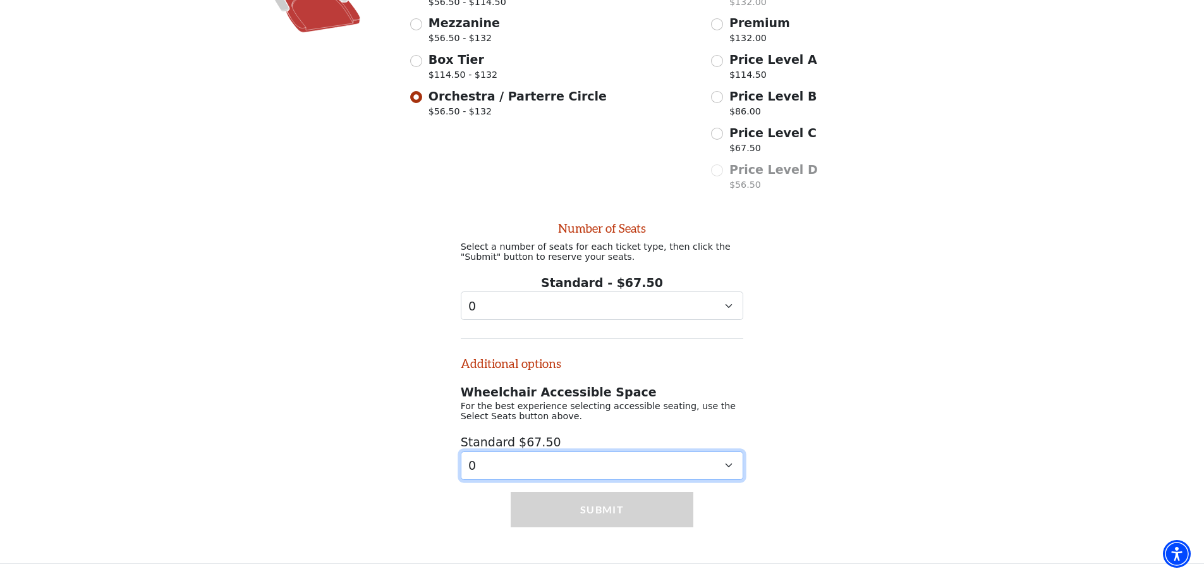
click at [566, 465] on select "0 1" at bounding box center [602, 465] width 283 height 28
select select "1"
click at [461, 451] on select "0 1" at bounding box center [602, 465] width 283 height 28
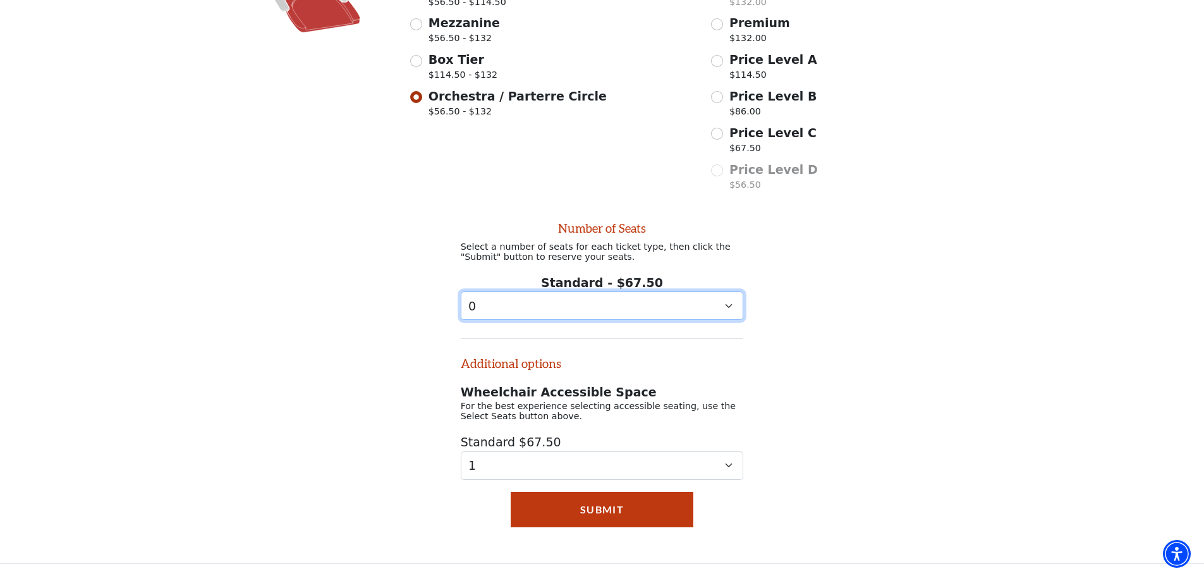
click at [538, 310] on select "0 1 2 3 4 5" at bounding box center [602, 305] width 283 height 28
select select "1"
click at [461, 291] on select "0 1 2 3 4 5" at bounding box center [602, 305] width 283 height 28
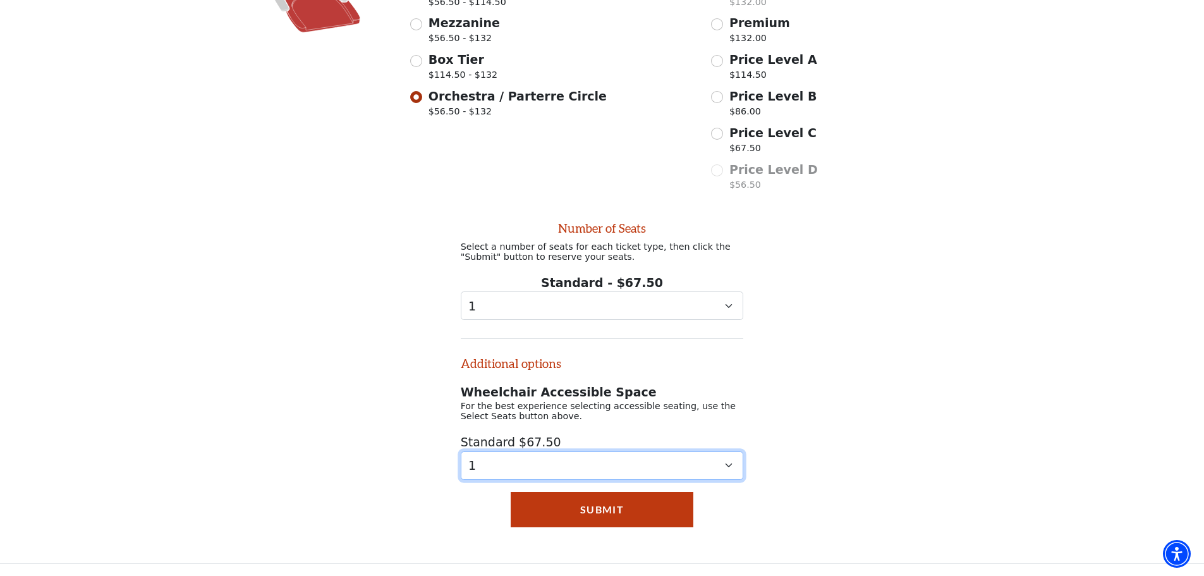
click at [548, 465] on select "0 1" at bounding box center [602, 465] width 283 height 28
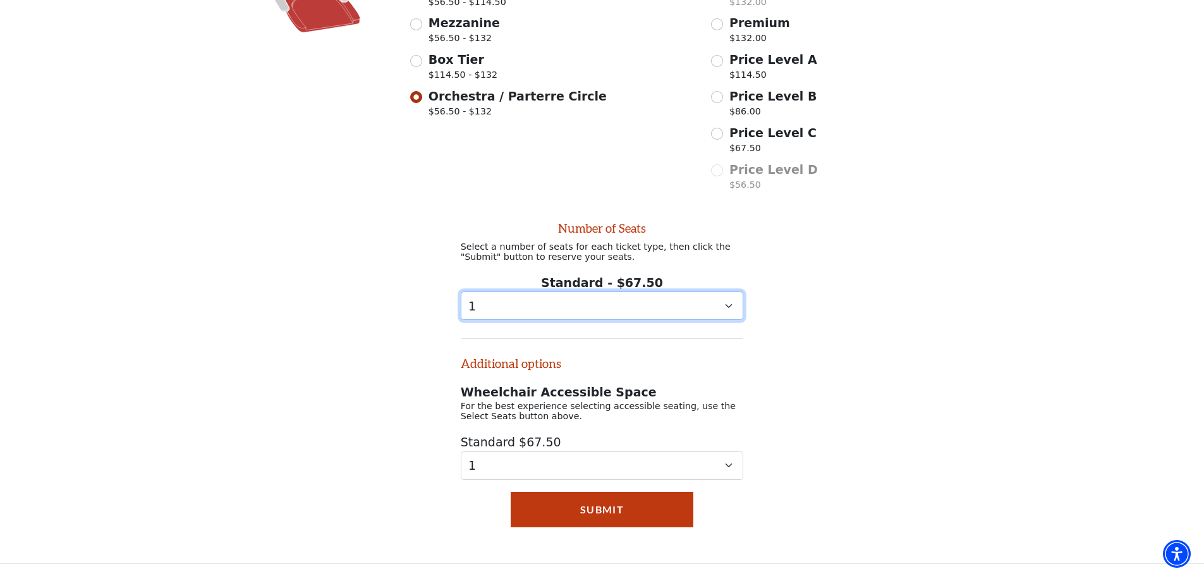
click at [581, 310] on select "0 1 2 3 4 5" at bounding box center [602, 305] width 283 height 28
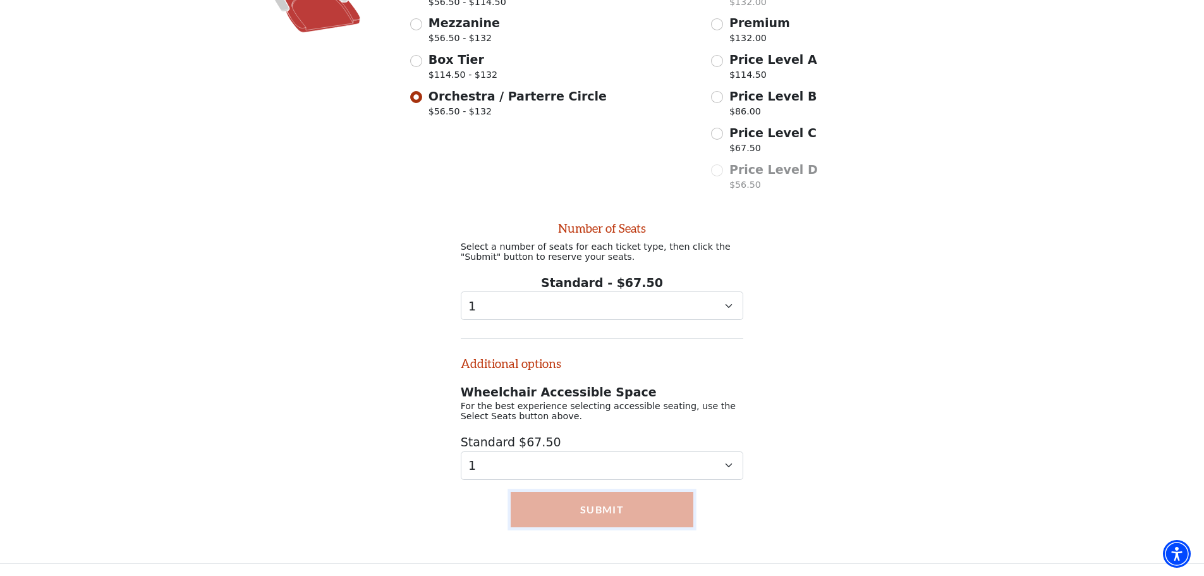
click at [632, 498] on button "Submit" at bounding box center [601, 509] width 183 height 35
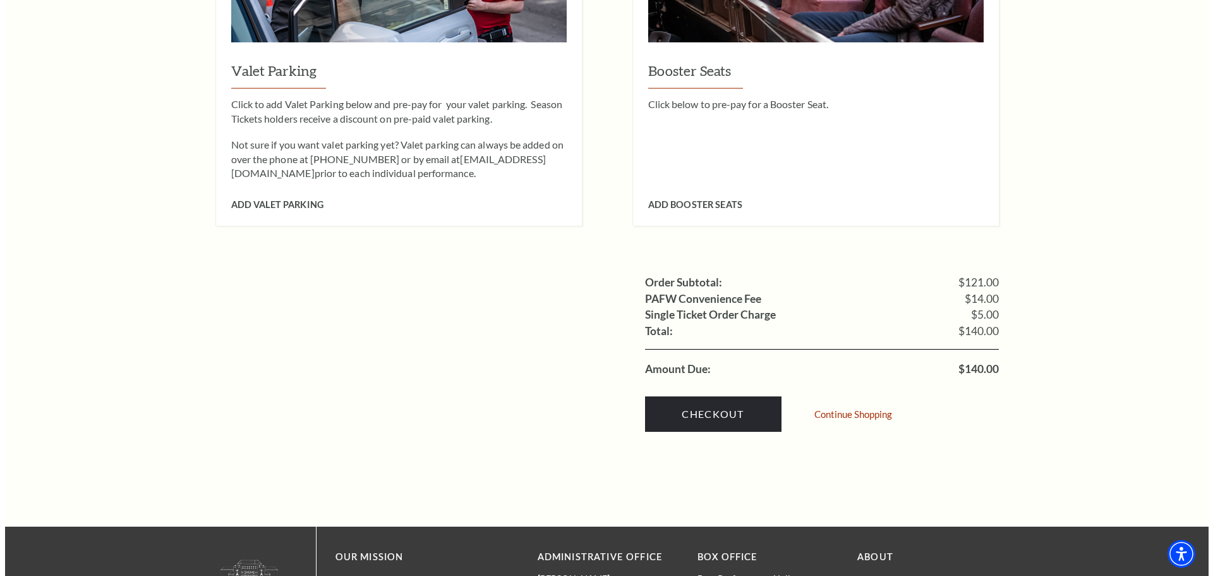
scroll to position [1061, 0]
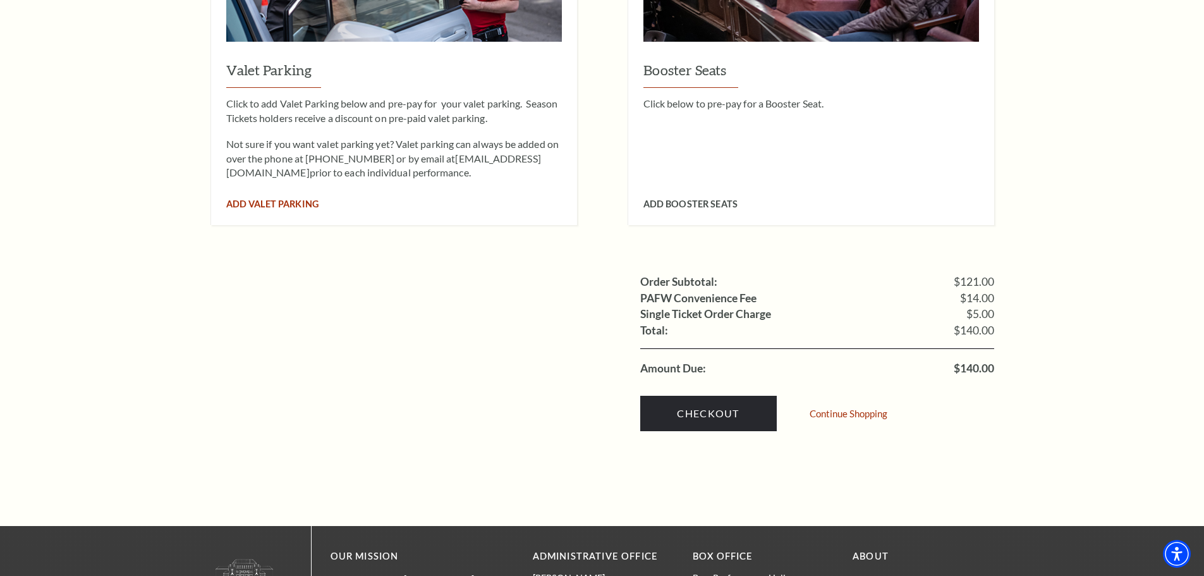
click at [276, 198] on span "Add Valet Parking" at bounding box center [272, 203] width 92 height 11
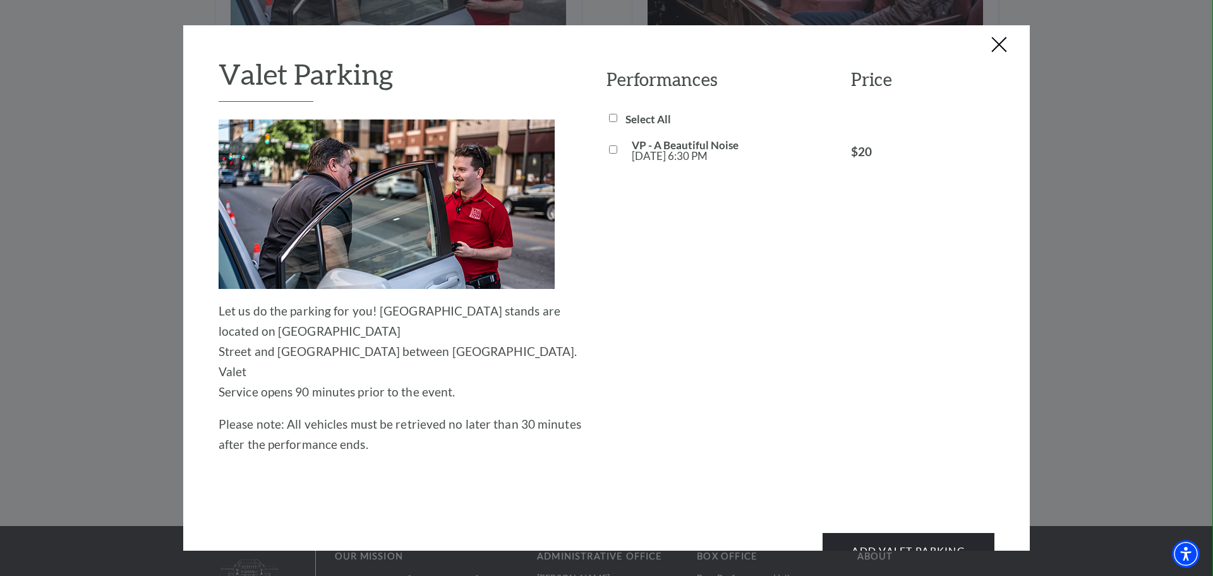
click at [614, 152] on div at bounding box center [616, 150] width 19 height 10
click at [609, 148] on input "VP - A Beautiful Noise Sun, Nov 02 6:30 PM" at bounding box center [613, 149] width 8 height 8
checkbox input "true"
click at [871, 533] on button "Add Valet Parking" at bounding box center [909, 550] width 172 height 35
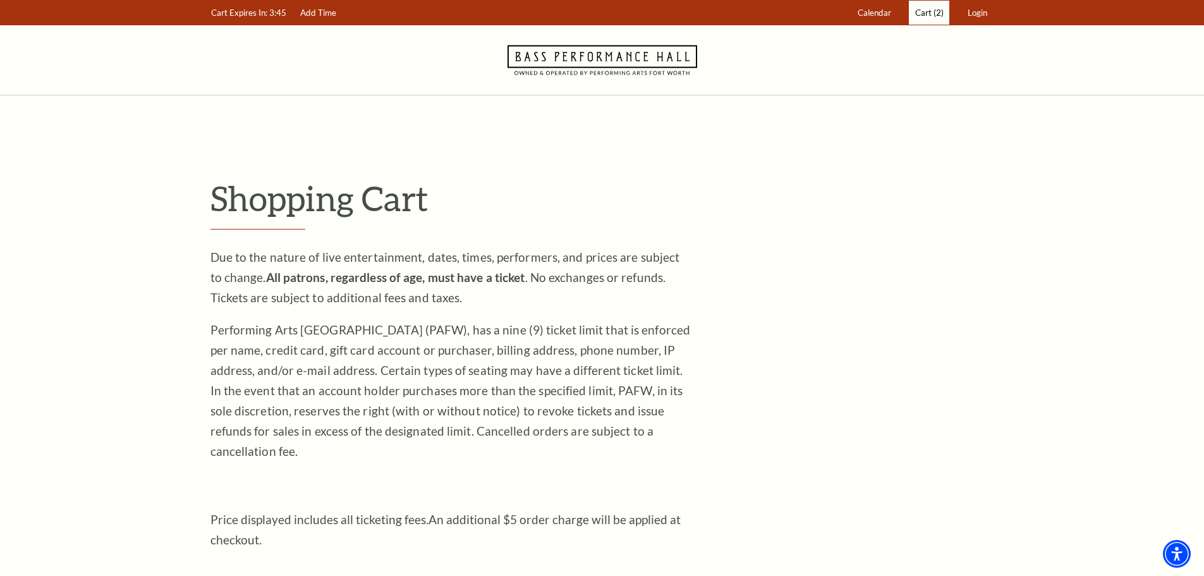
click at [922, 14] on span "Cart" at bounding box center [923, 13] width 16 height 10
click at [329, 6] on link "Add Time" at bounding box center [318, 13] width 48 height 25
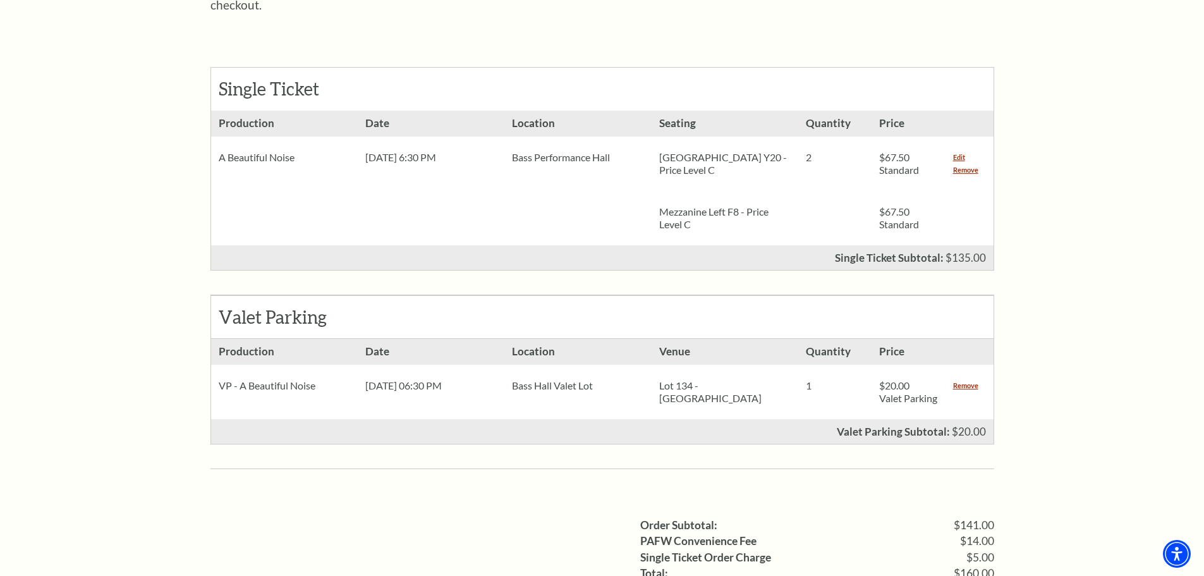
scroll to position [535, 0]
